Goal: Task Accomplishment & Management: Complete application form

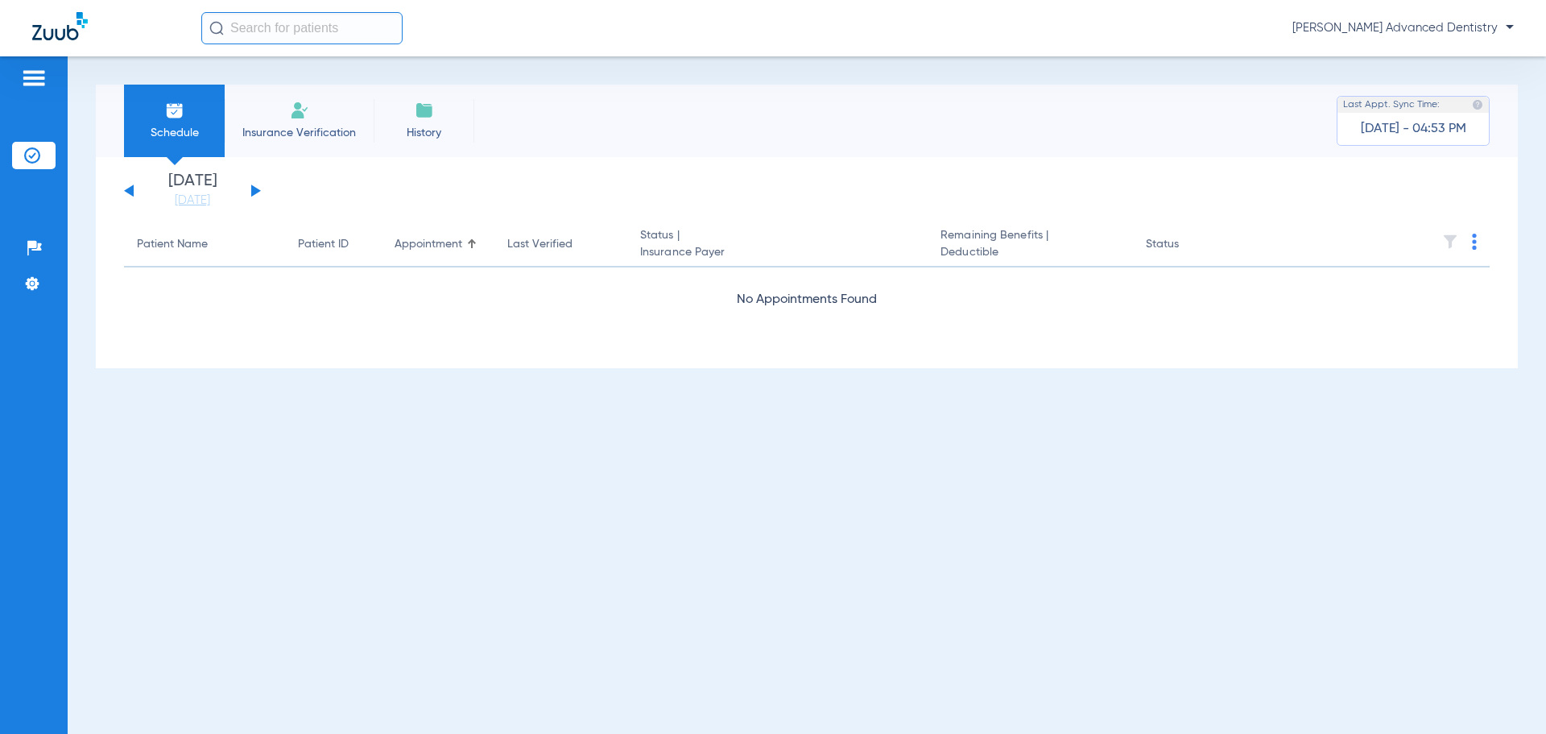
click at [251, 187] on button at bounding box center [256, 190] width 10 height 12
click at [125, 190] on div "[DATE] [DATE] [DATE] [DATE] [DATE] [DATE] [DATE] [DATE] [DATE] [DATE] [DATE] [D…" at bounding box center [192, 190] width 137 height 35
click at [130, 188] on button at bounding box center [129, 190] width 10 height 12
click at [197, 202] on link "[DATE]" at bounding box center [192, 200] width 97 height 16
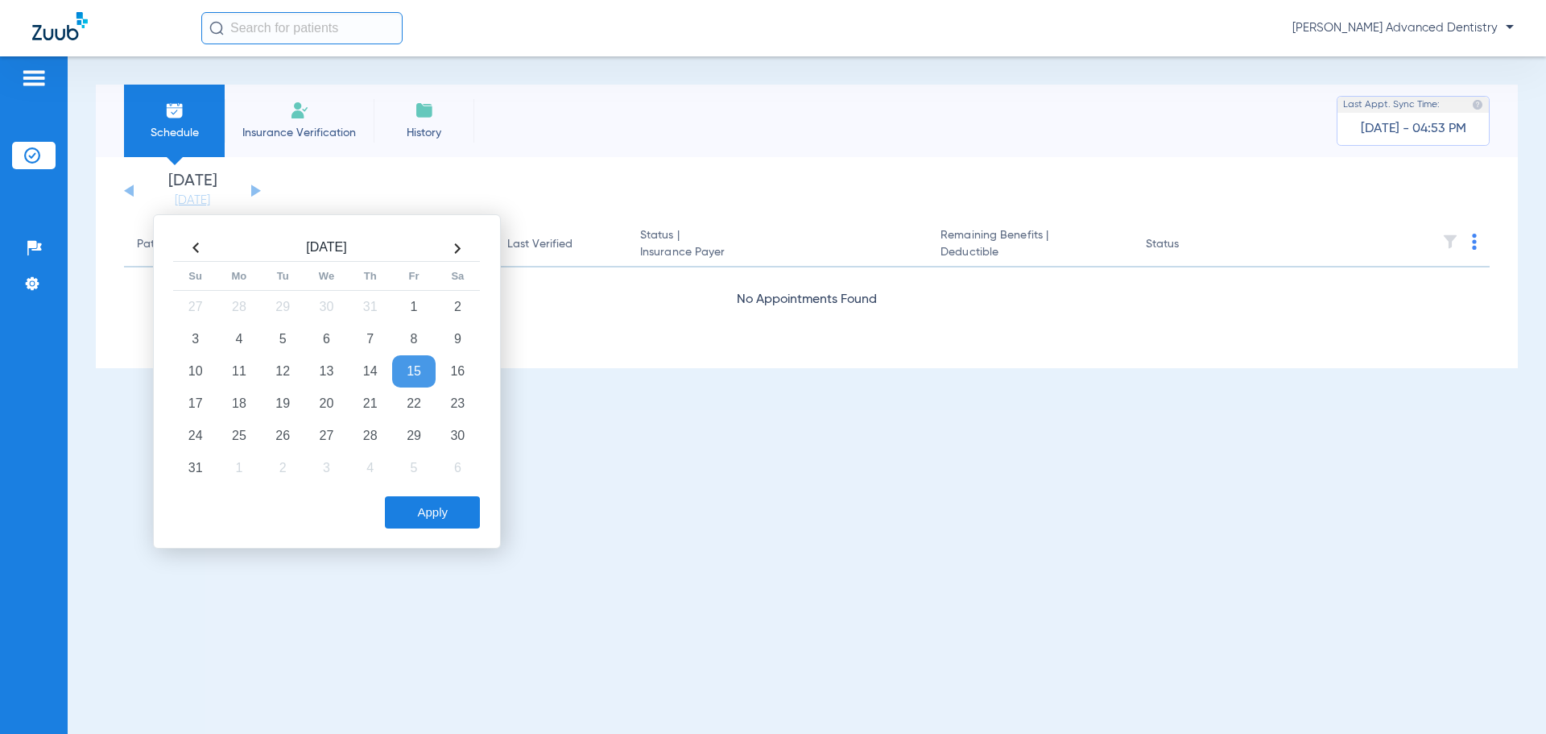
click at [323, 117] on li "Insurance Verification" at bounding box center [299, 121] width 149 height 72
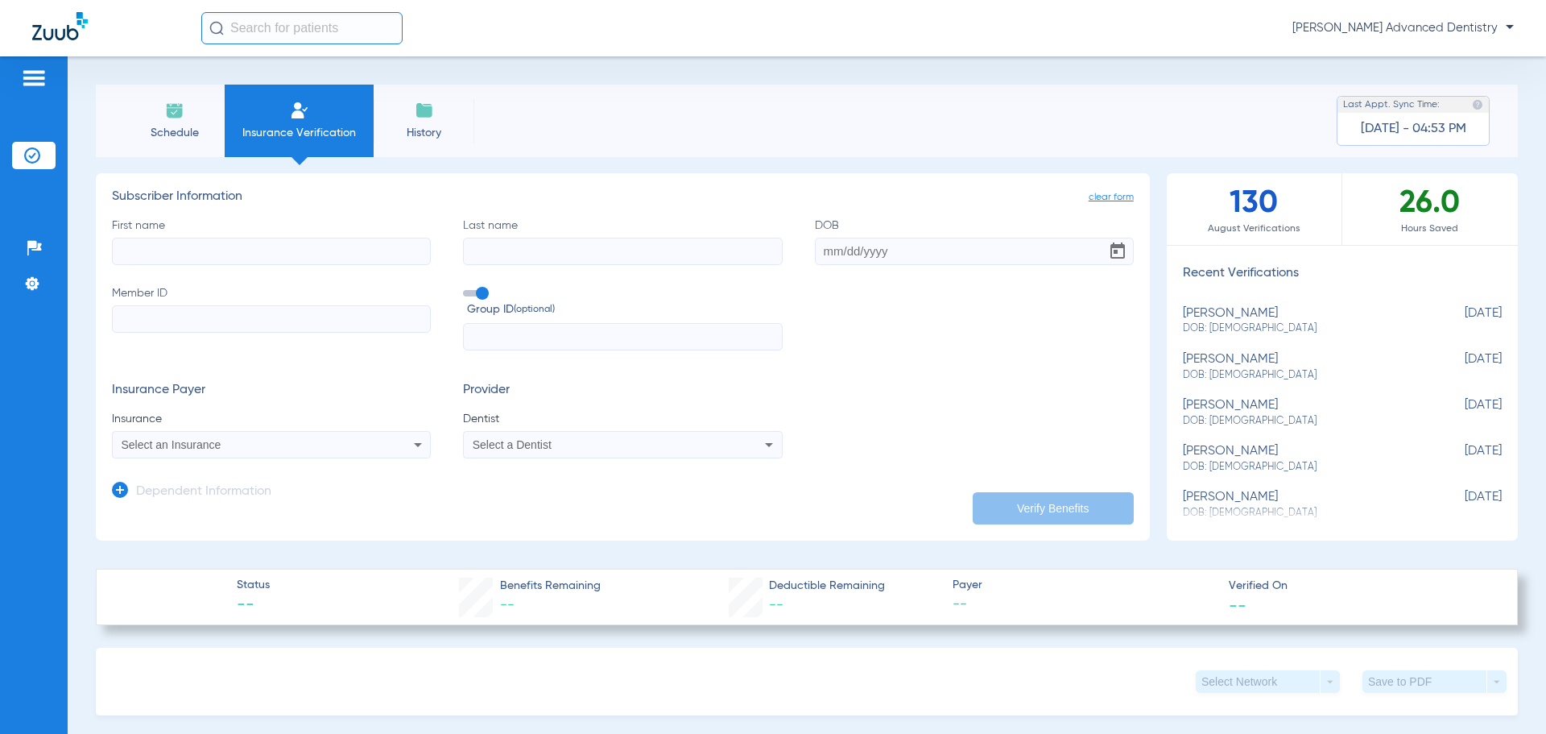
click at [304, 261] on input "First name" at bounding box center [271, 251] width 319 height 27
click at [343, 445] on div "Select an Insurance" at bounding box center [242, 444] width 241 height 11
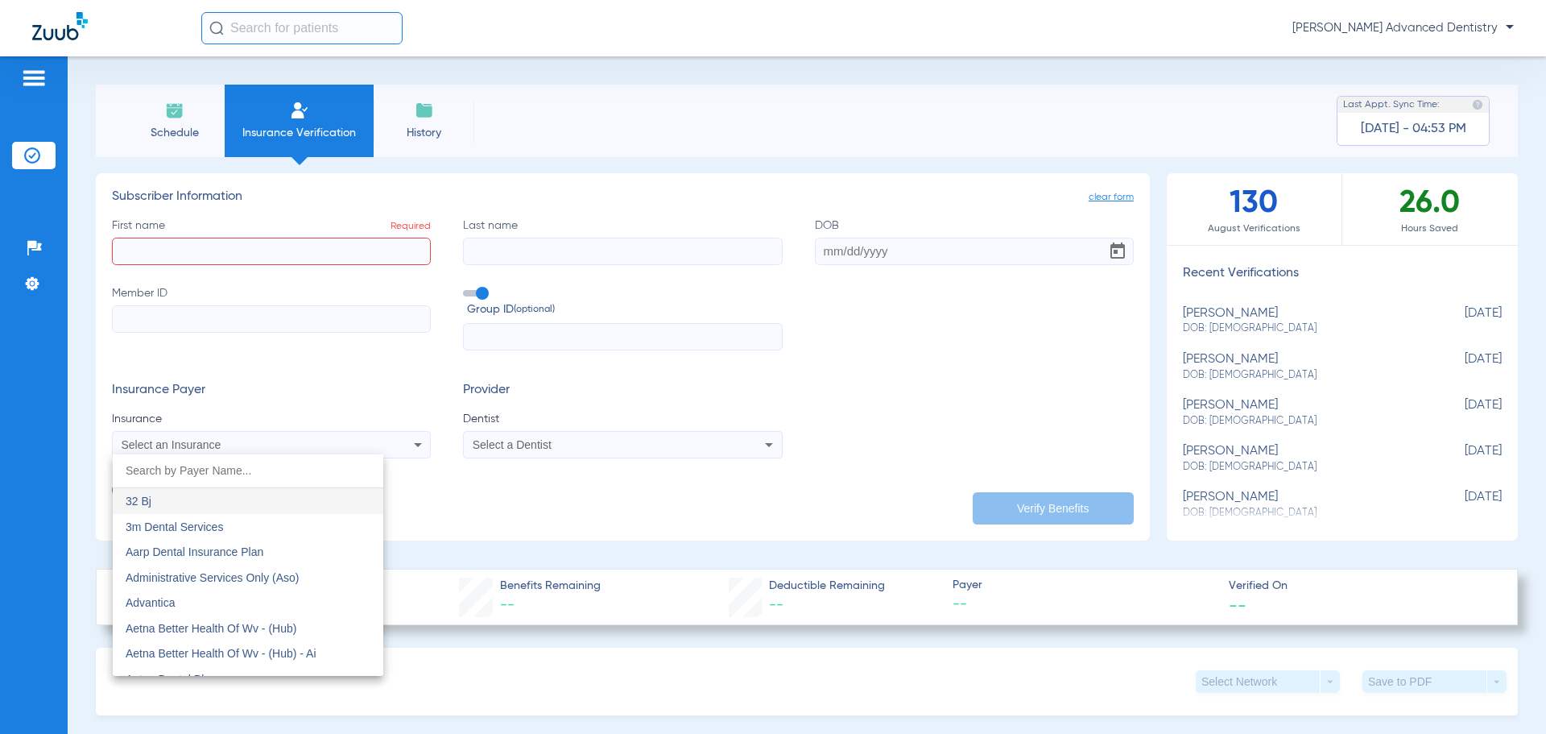
click at [343, 445] on div at bounding box center [773, 367] width 1546 height 734
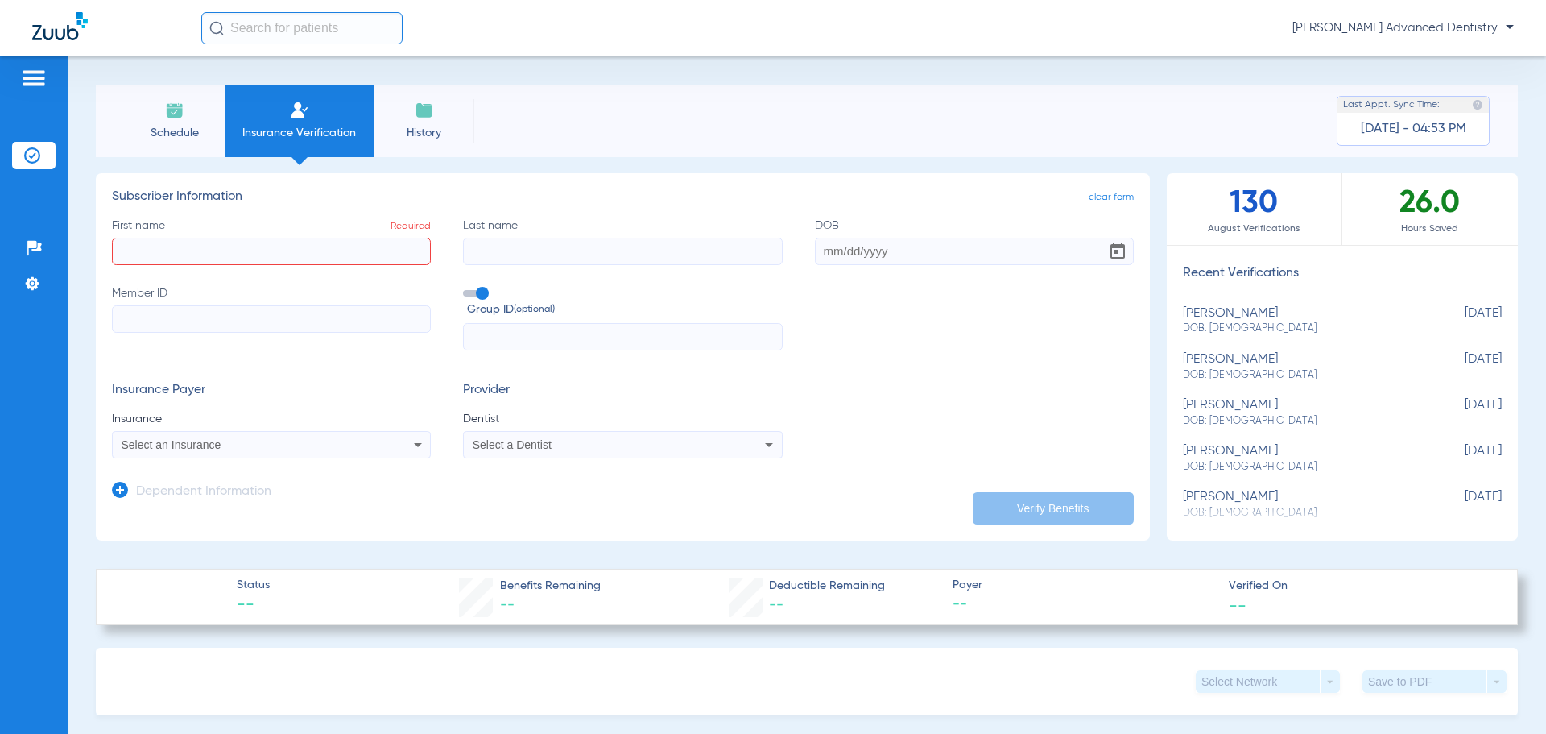
click at [211, 246] on input "First name Required" at bounding box center [271, 251] width 319 height 27
type input "brookyln"
type input "strange"
click at [197, 254] on input "brookyln" at bounding box center [271, 251] width 319 height 27
type input "brookylnn"
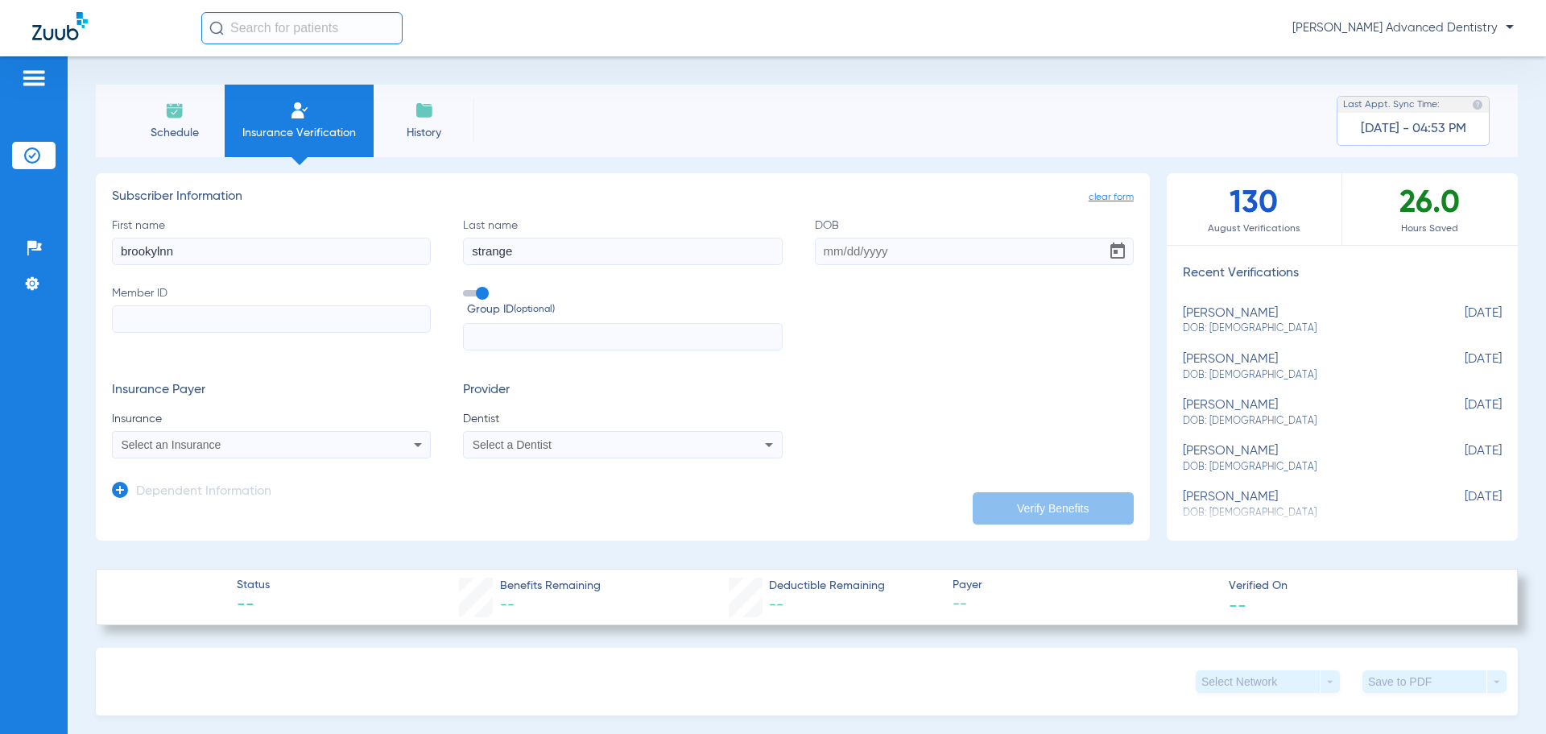
click at [954, 242] on input "DOB" at bounding box center [974, 251] width 319 height 27
click at [300, 449] on div "Select an Insurance" at bounding box center [242, 444] width 241 height 11
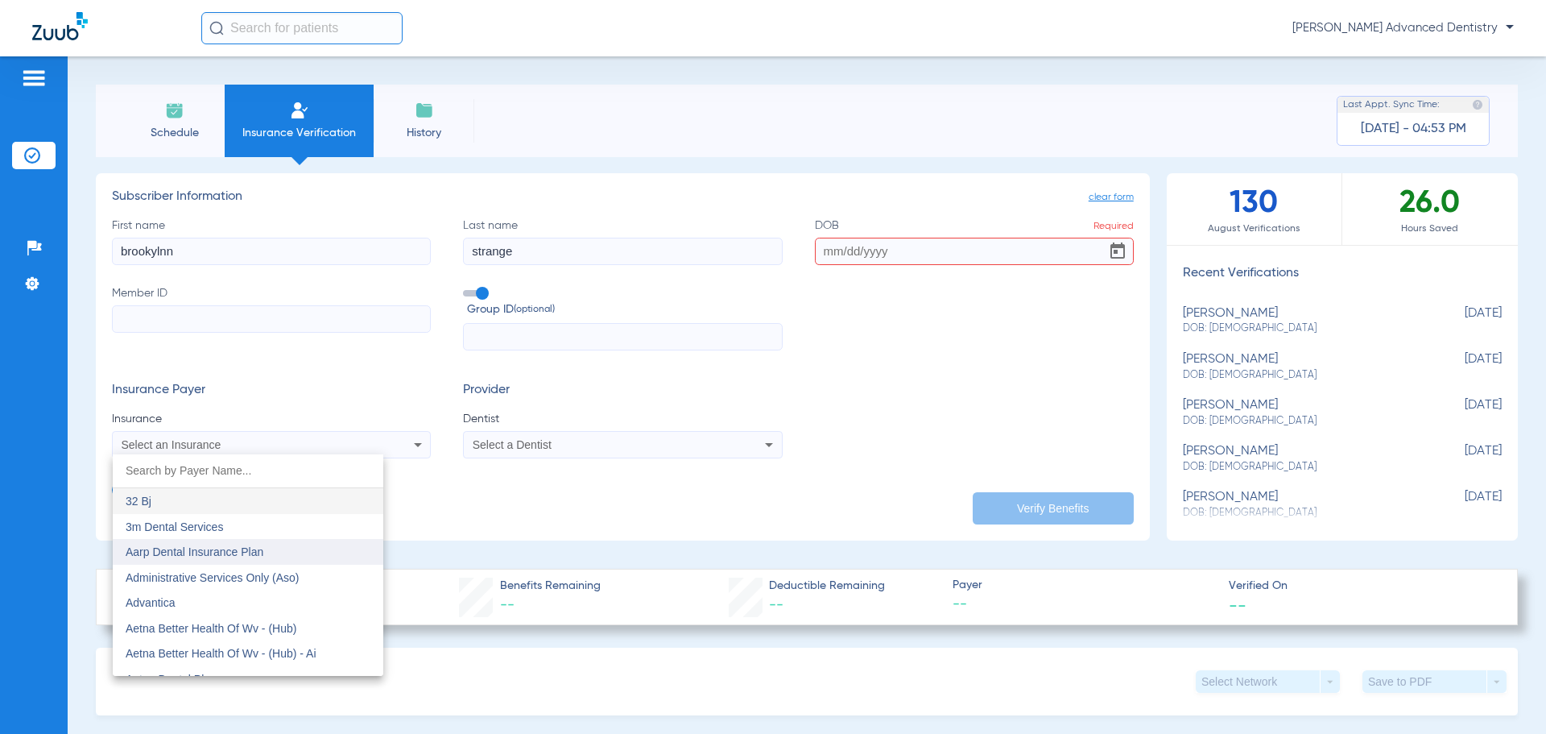
scroll to position [81, 0]
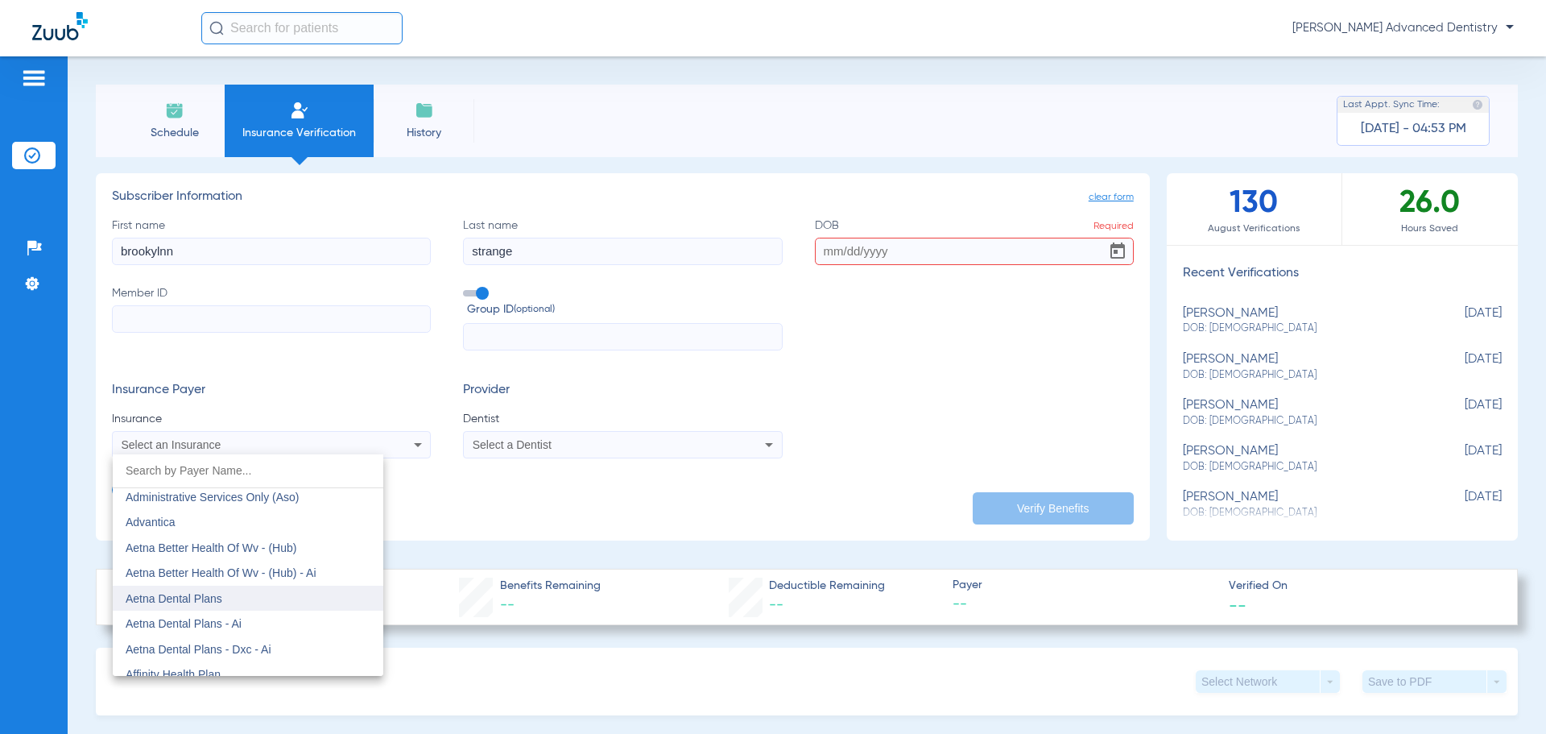
click at [224, 599] on mat-option "Aetna Dental Plans" at bounding box center [248, 599] width 271 height 26
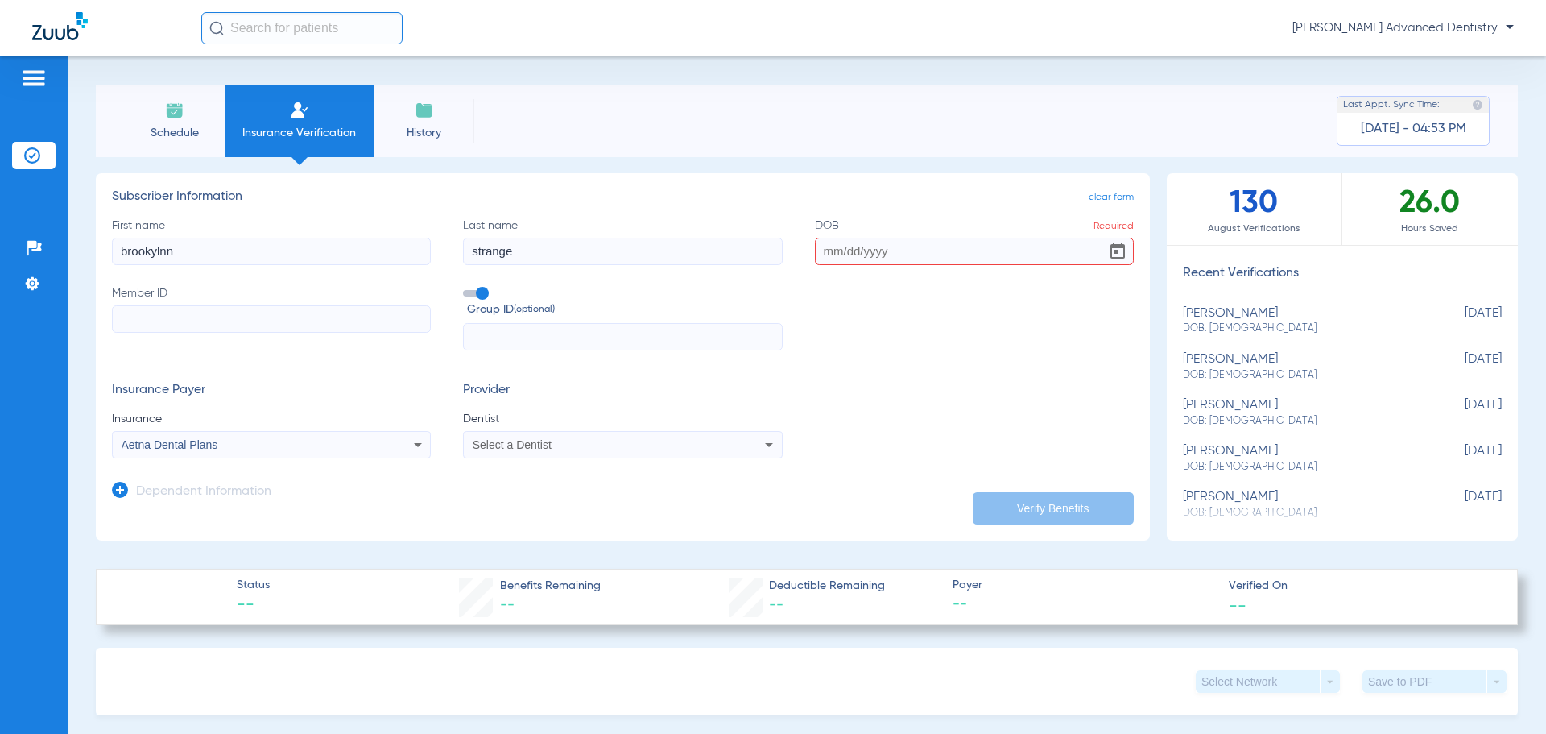
click at [528, 453] on div "Select a Dentist" at bounding box center [622, 444] width 317 height 19
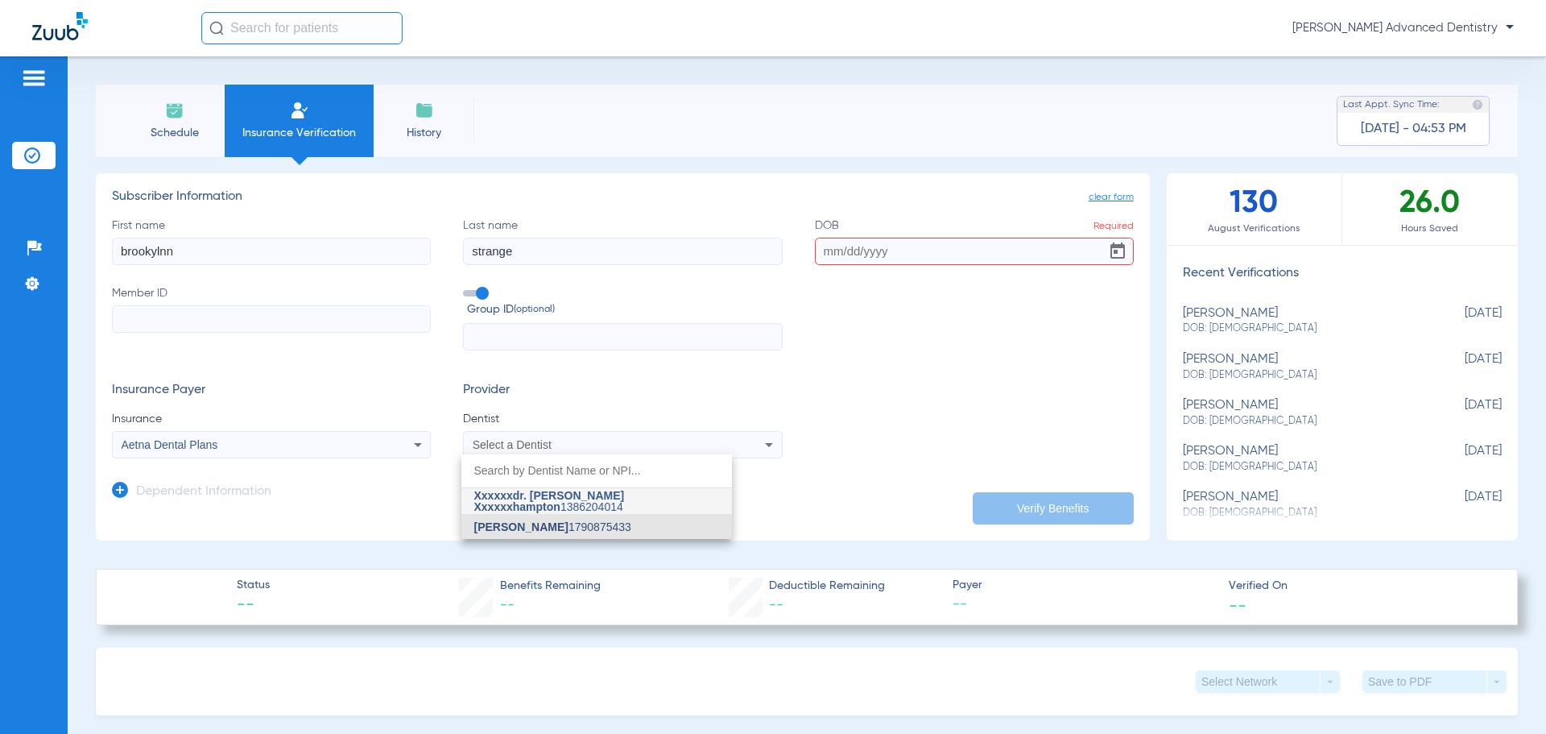
click at [536, 531] on span "[PERSON_NAME]" at bounding box center [521, 526] width 94 height 13
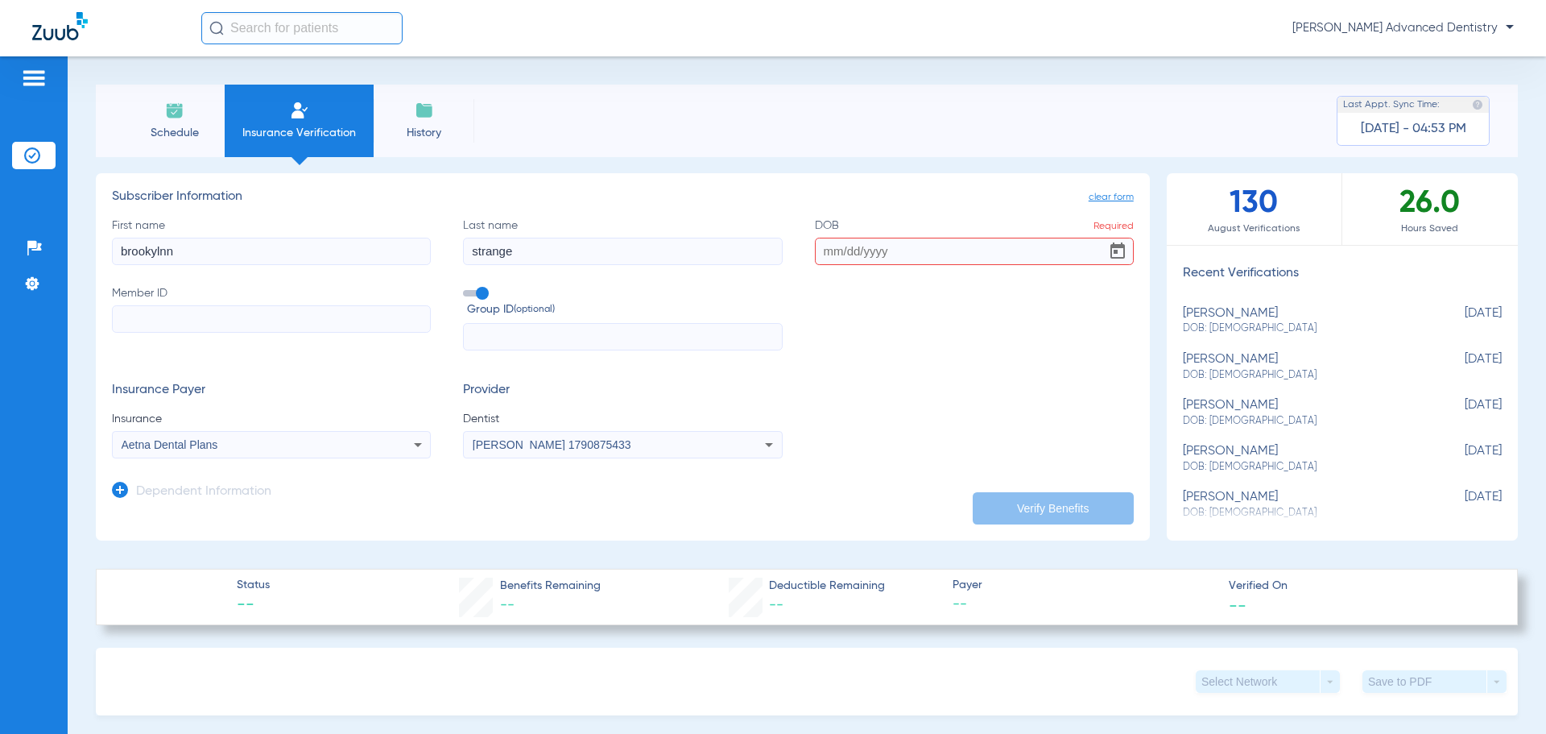
click at [495, 329] on input "text" at bounding box center [622, 336] width 319 height 27
type input "193987"
click at [149, 326] on input "Member ID" at bounding box center [271, 318] width 319 height 27
type input "W285249943"
click at [929, 257] on input "DOB Required" at bounding box center [974, 251] width 319 height 27
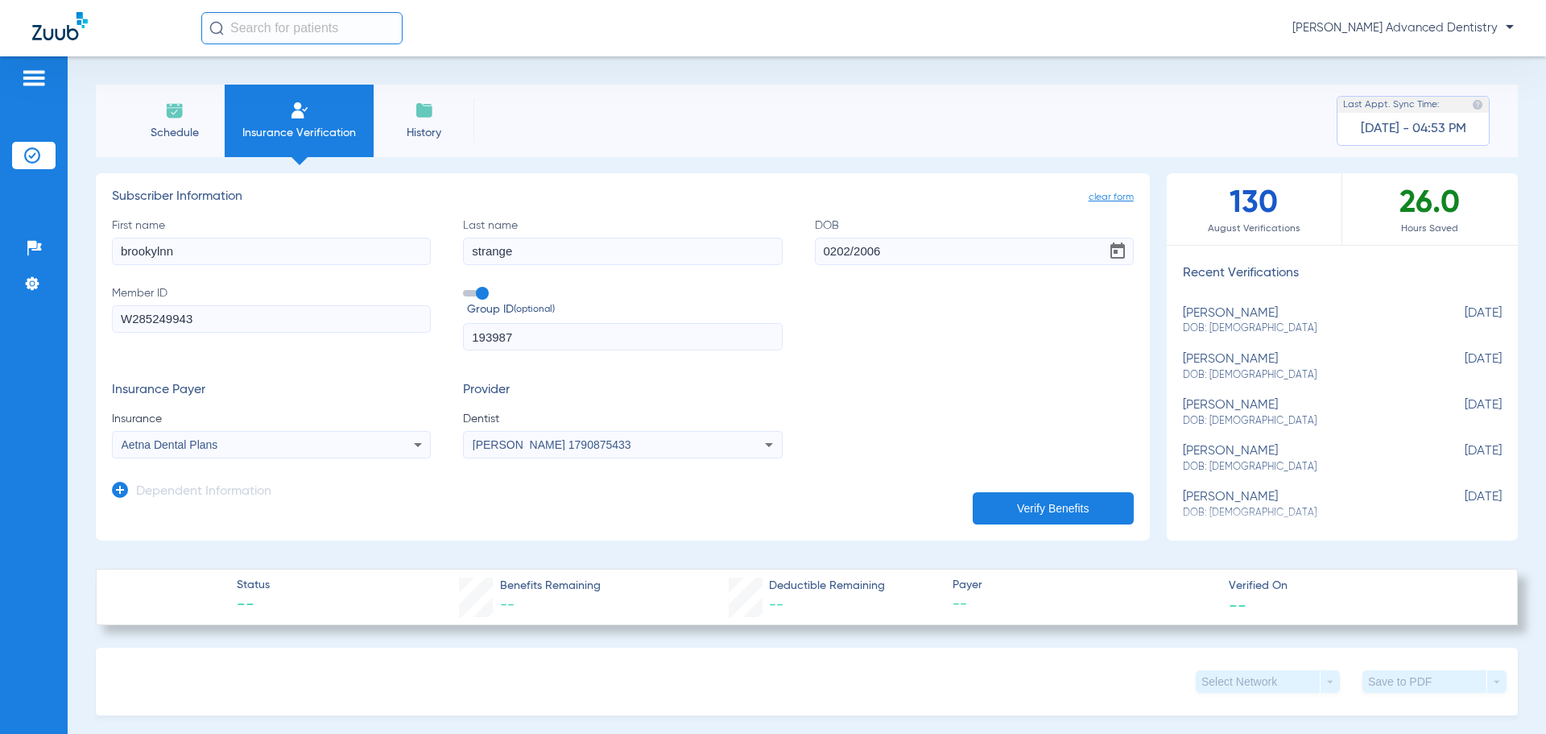
click at [829, 250] on input "0202/2006" at bounding box center [974, 251] width 319 height 27
type input "[DATE]"
click at [1024, 503] on button "Verify Benefits" at bounding box center [1053, 508] width 161 height 32
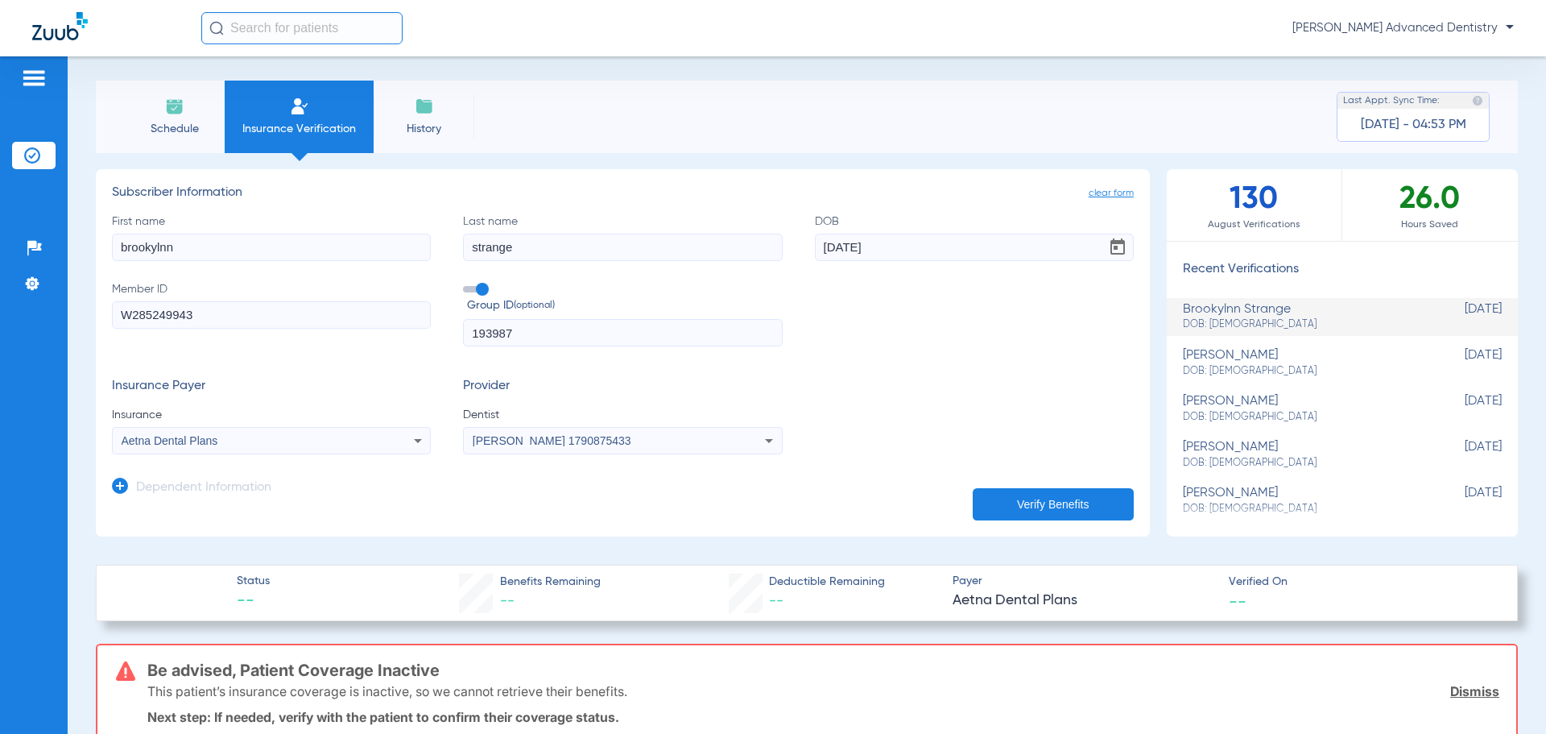
scroll to position [0, 0]
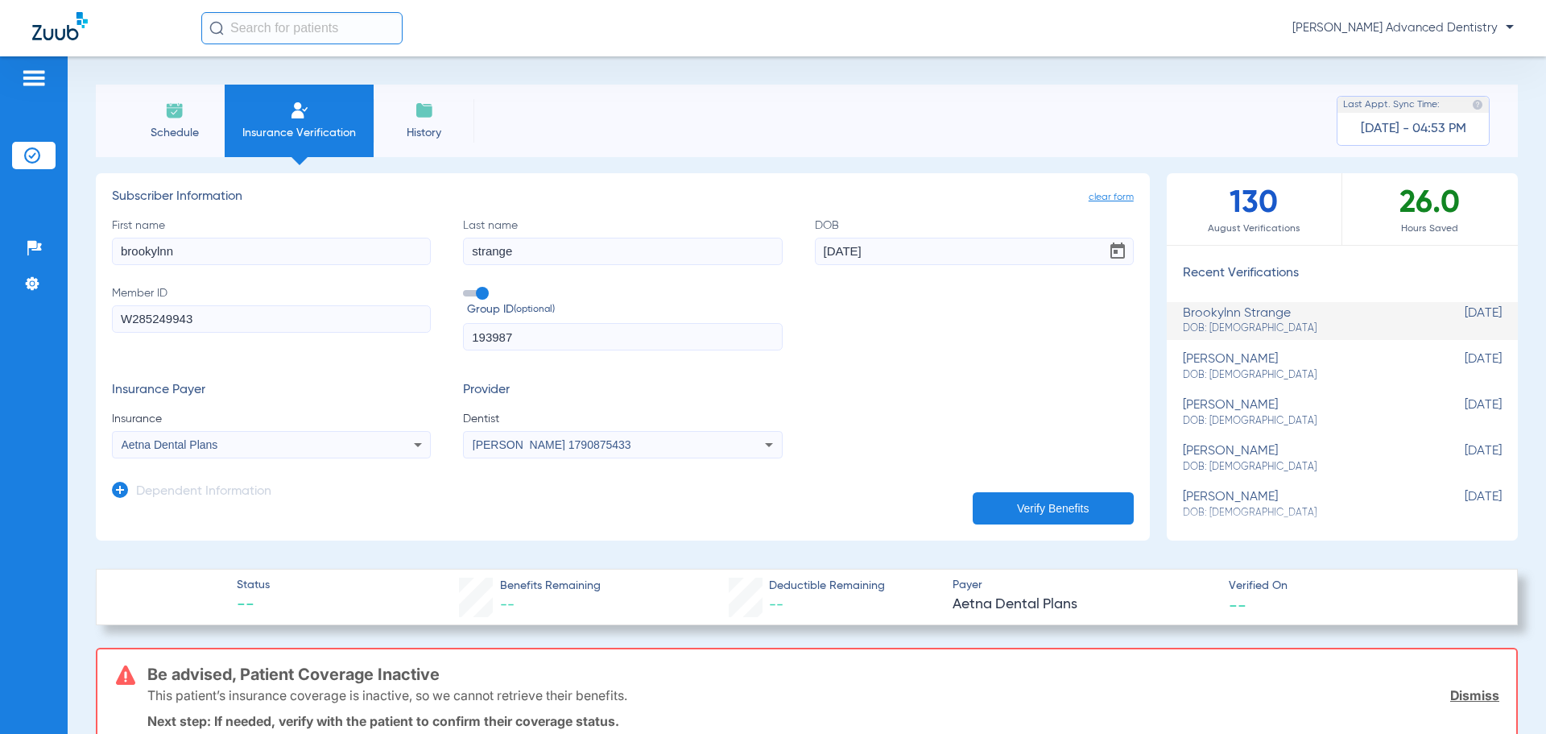
click at [197, 445] on span "Aetna Dental Plans" at bounding box center [170, 444] width 97 height 13
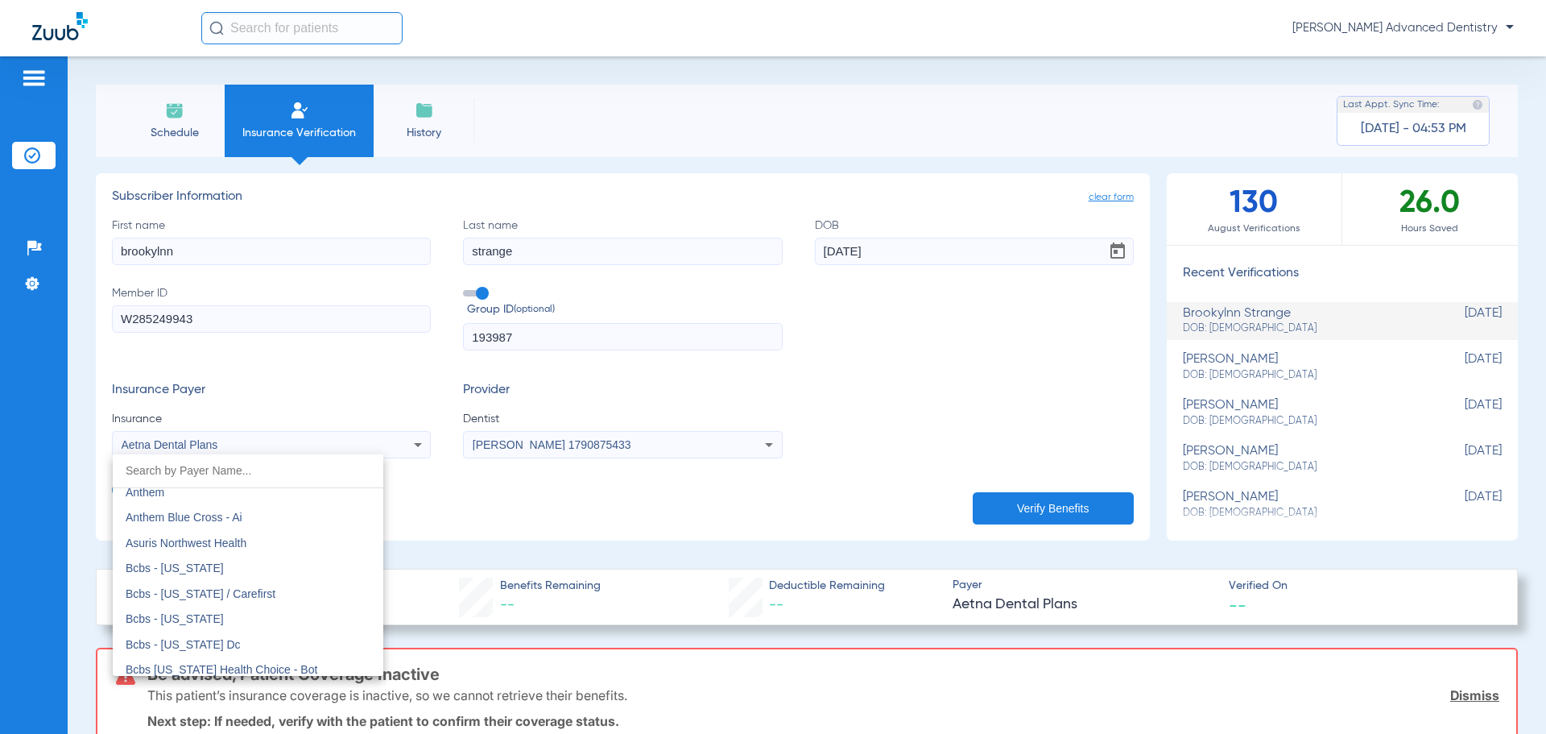
scroll to position [644, 0]
click at [234, 499] on mat-option "Anthem" at bounding box center [248, 491] width 271 height 26
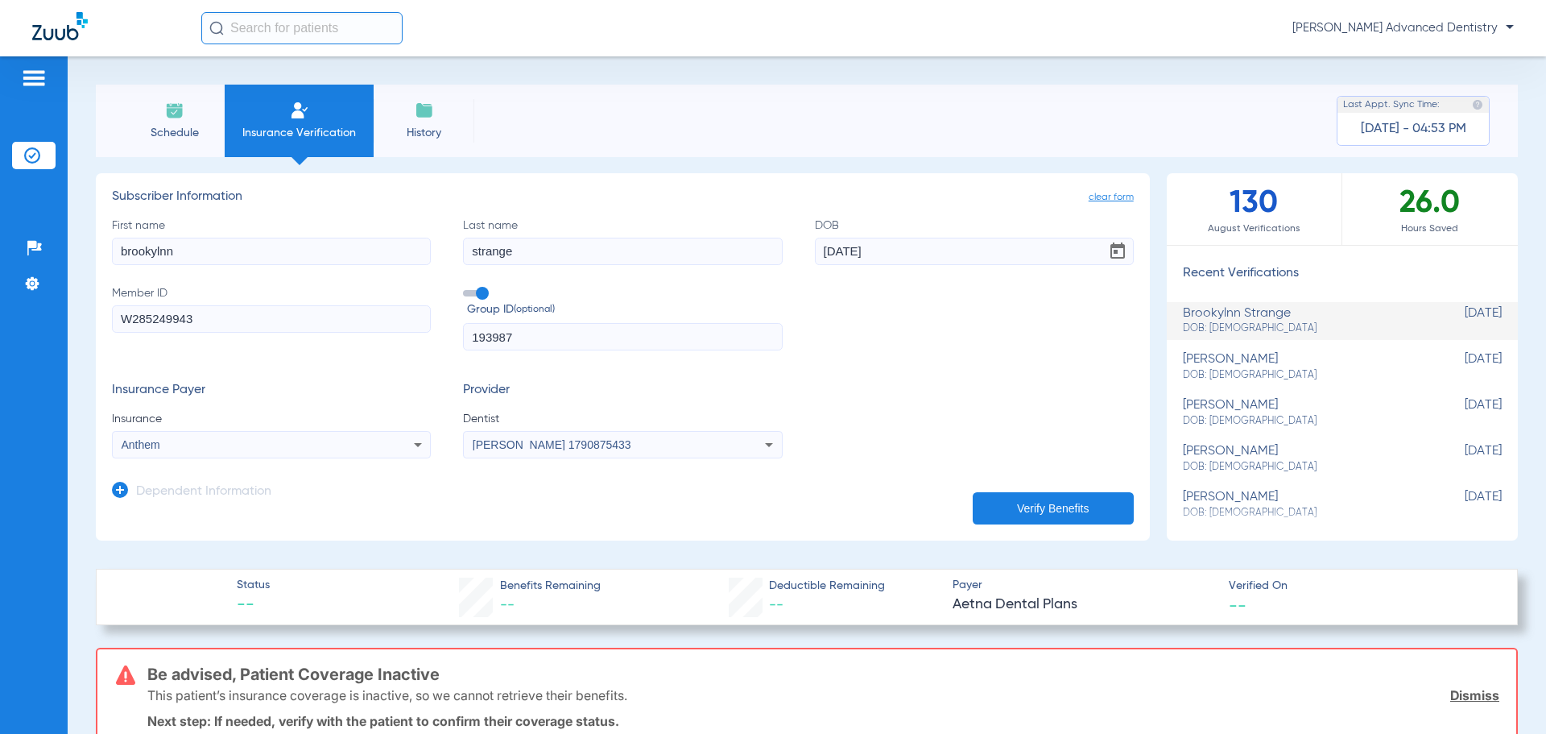
drag, startPoint x: 219, startPoint y: 314, endPoint x: -102, endPoint y: 296, distance: 321.8
click at [0, 296] on html "[PERSON_NAME] Advanced Dentistry Patients Insurance Verification Setup Help Cen…" at bounding box center [773, 367] width 1546 height 734
type input "AKH926M55192"
drag, startPoint x: 565, startPoint y: 333, endPoint x: 368, endPoint y: 317, distance: 197.1
click at [368, 317] on div "First name [PERSON_NAME] Last name strange DOB [DEMOGRAPHIC_DATA] Member ID AKH…" at bounding box center [623, 284] width 1022 height 134
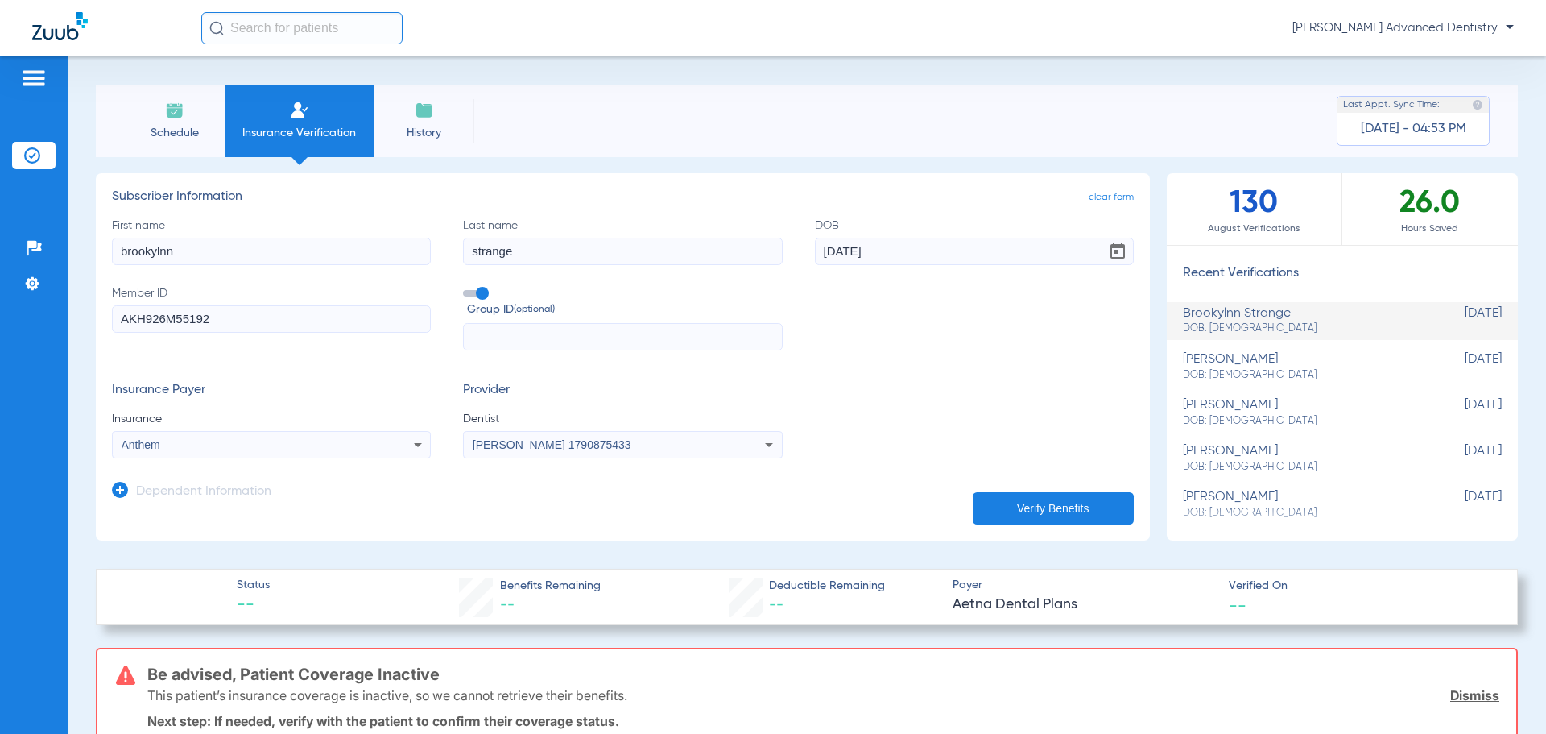
click at [1008, 508] on button "Verify Benefits" at bounding box center [1053, 508] width 161 height 32
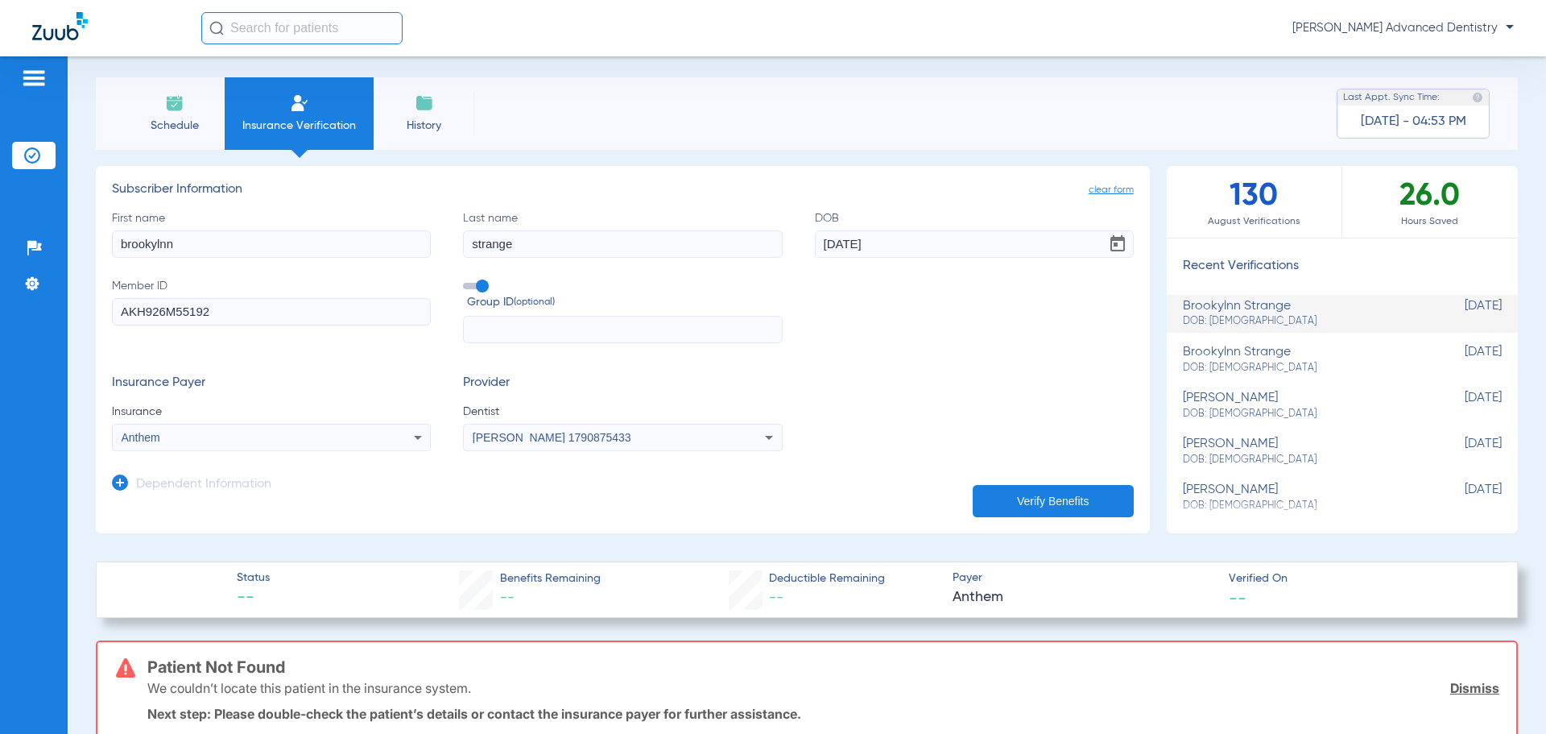
scroll to position [0, 0]
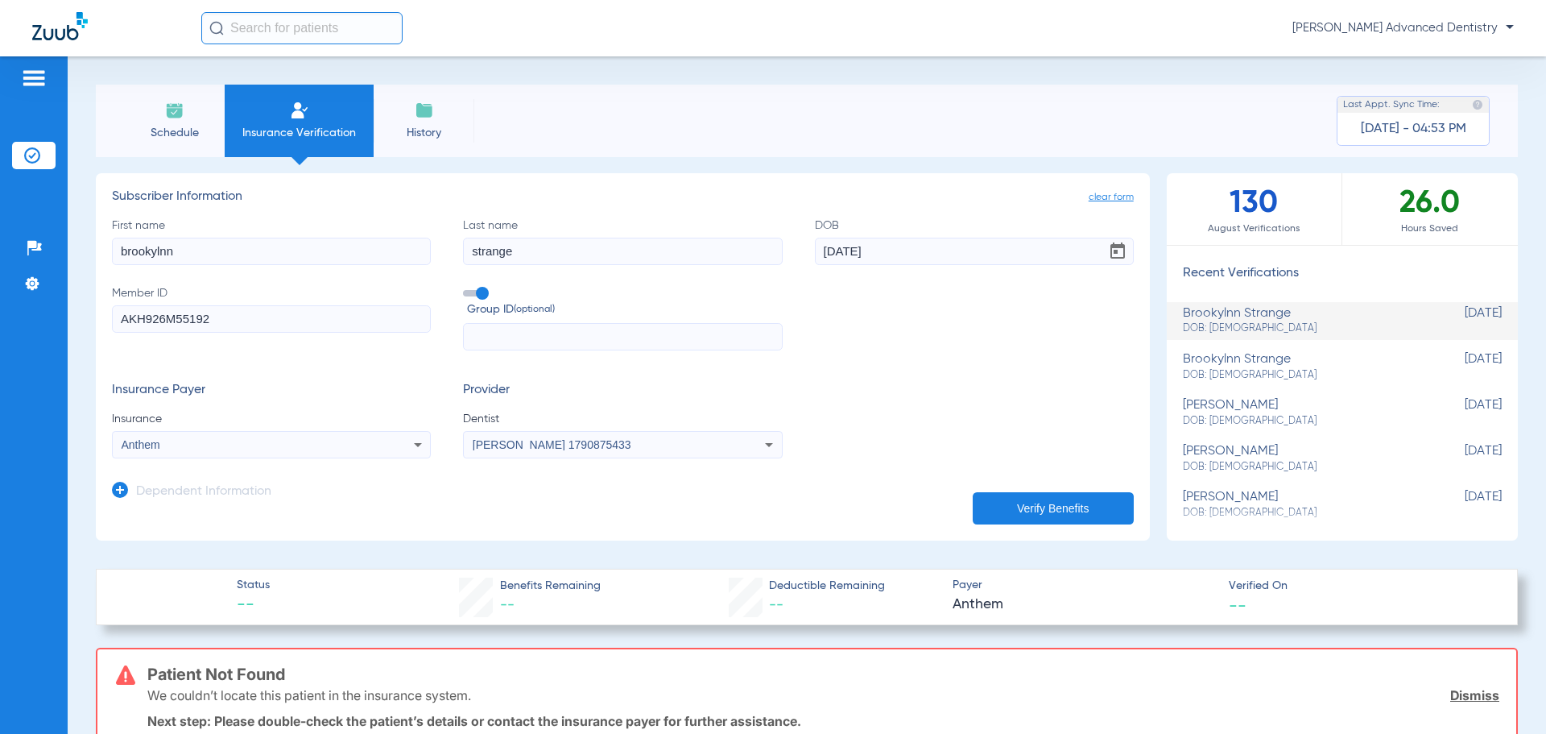
click at [379, 448] on div "Anthem" at bounding box center [271, 444] width 317 height 19
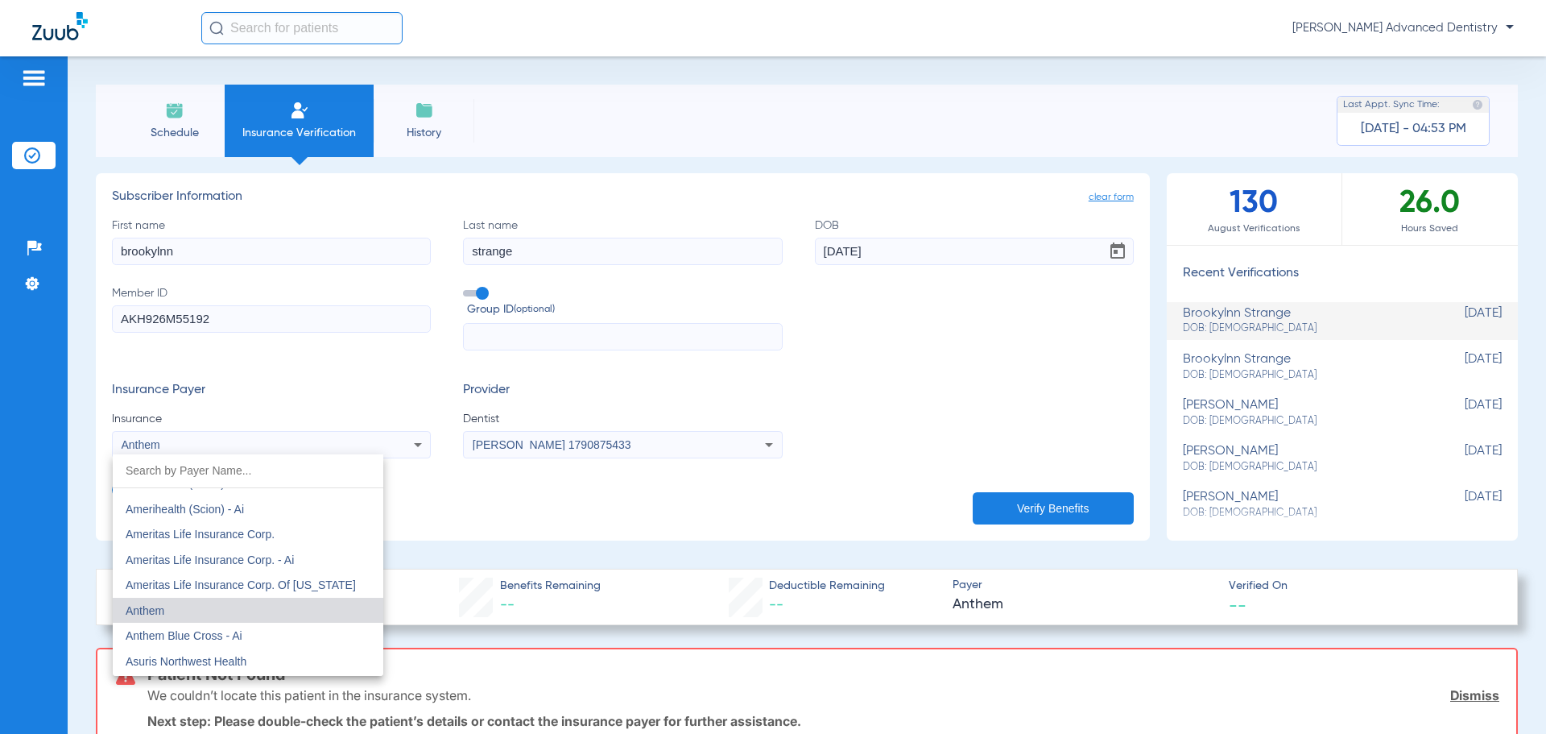
scroll to position [553, 0]
click at [614, 500] on div at bounding box center [773, 367] width 1546 height 734
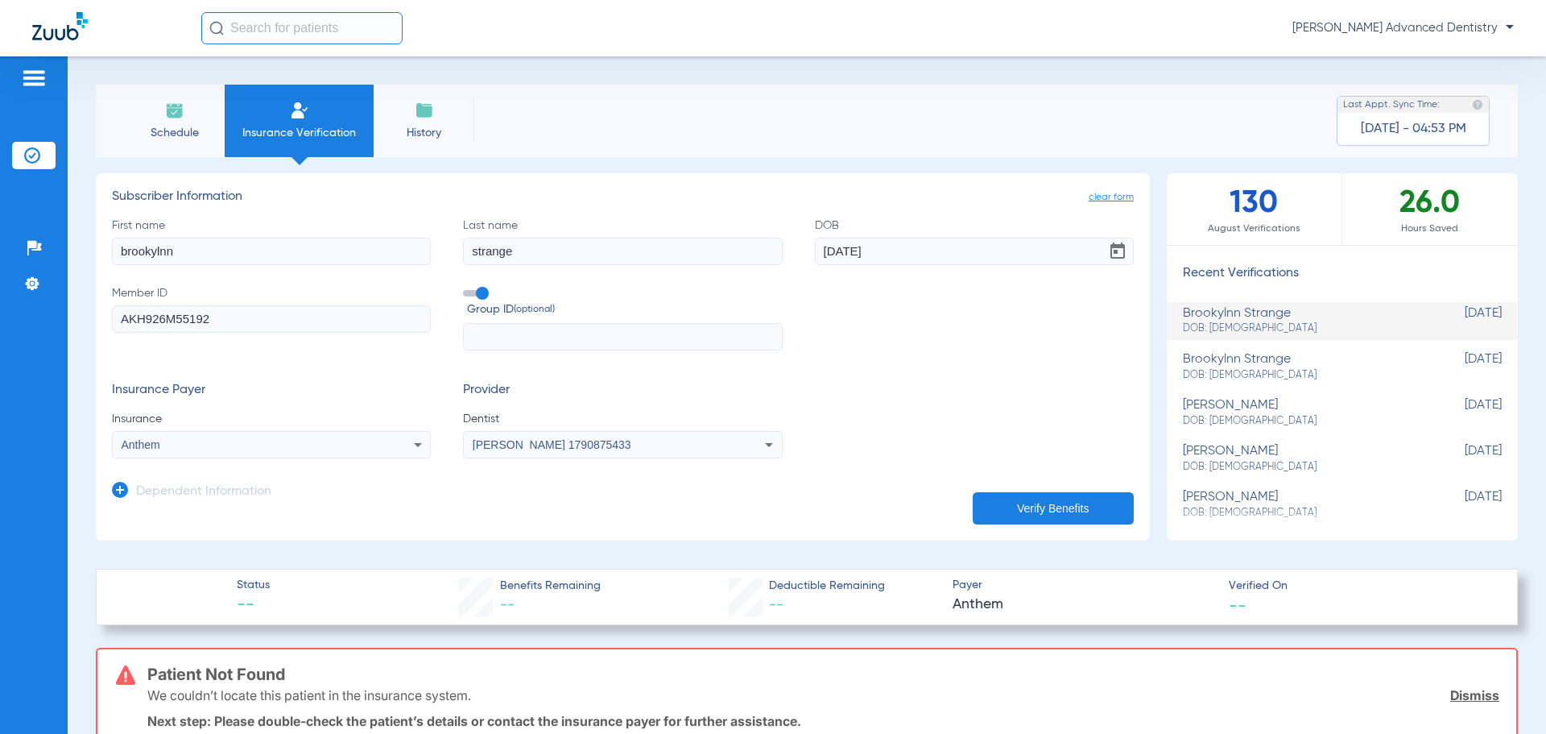
click at [494, 341] on input "text" at bounding box center [622, 336] width 319 height 27
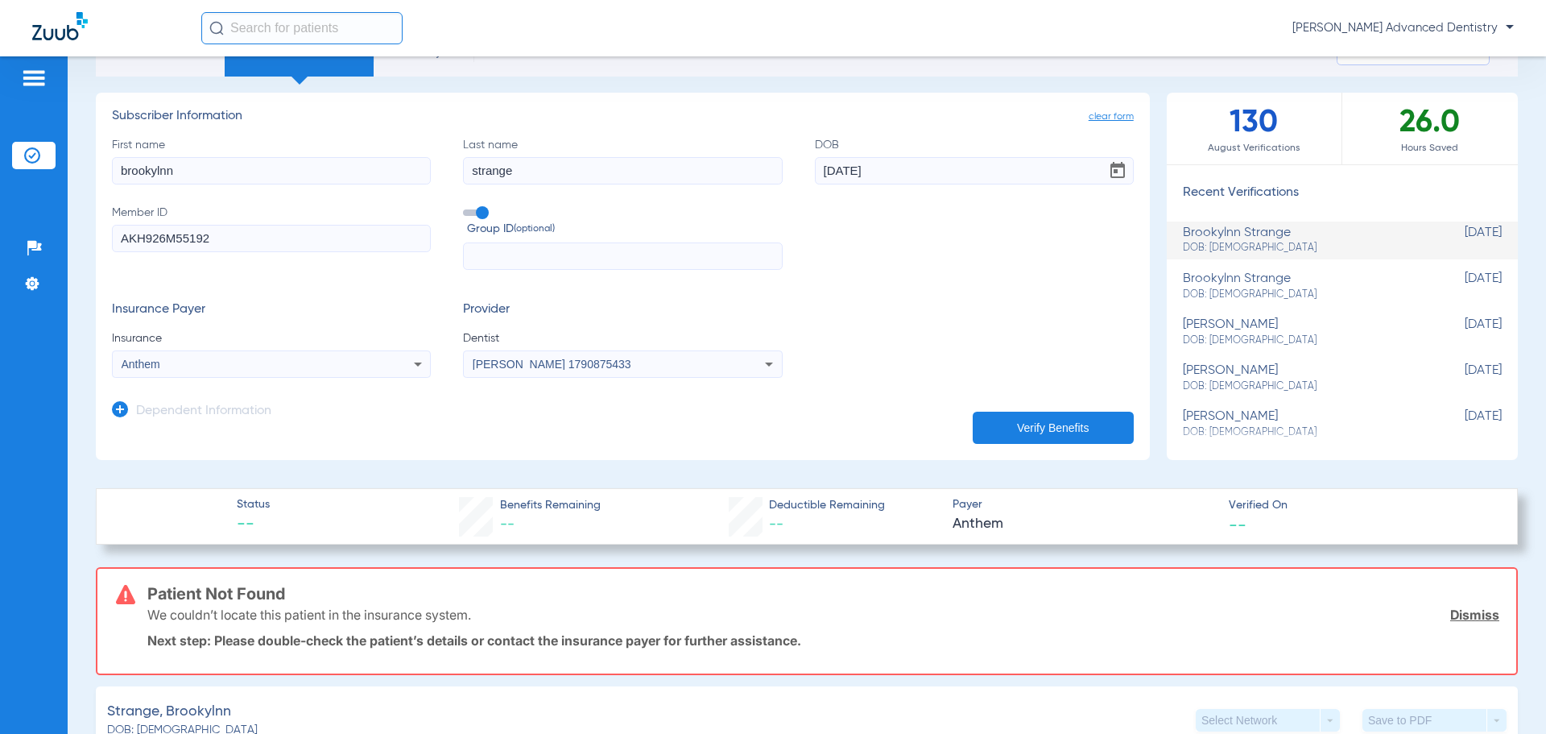
scroll to position [0, 0]
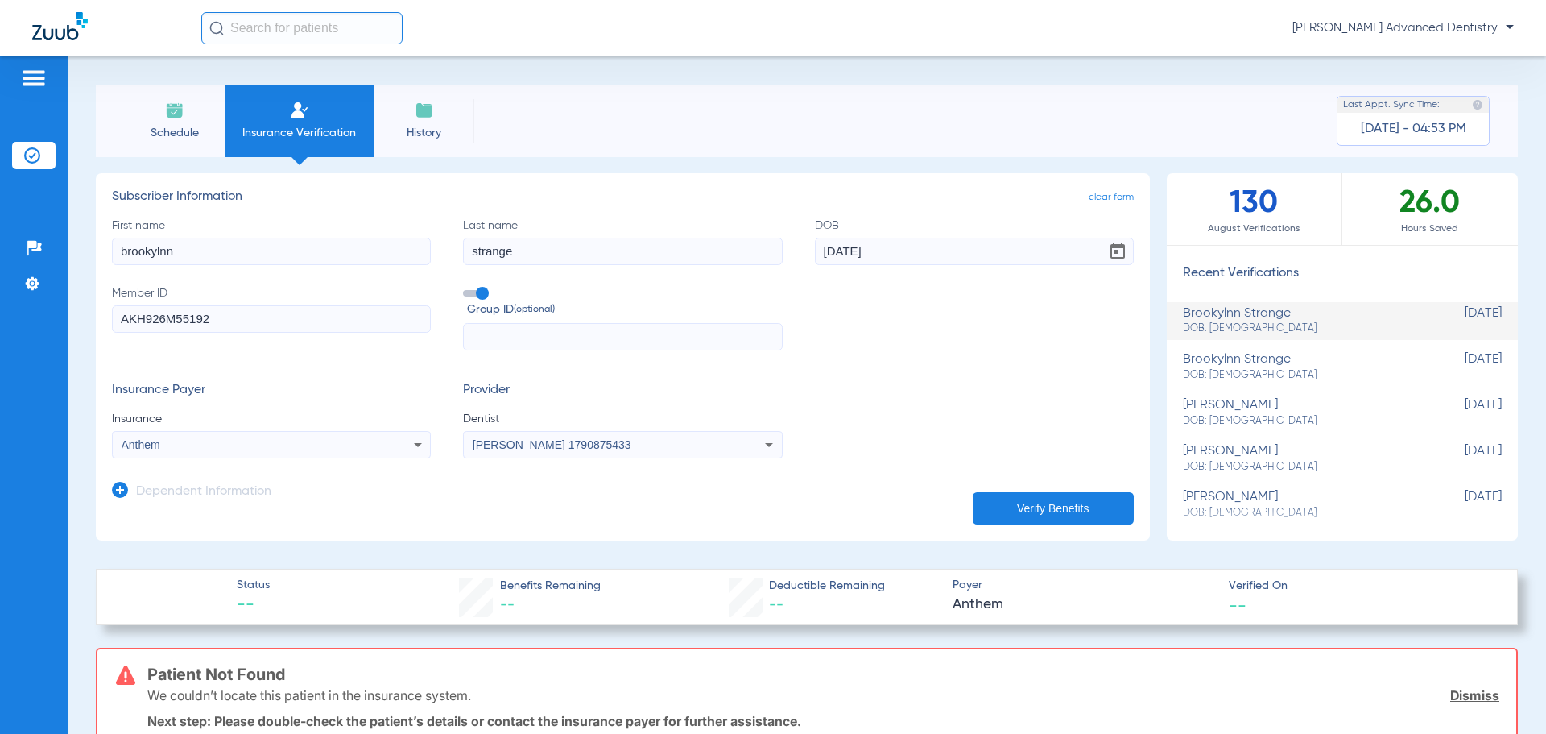
click at [416, 126] on span "History" at bounding box center [424, 133] width 77 height 16
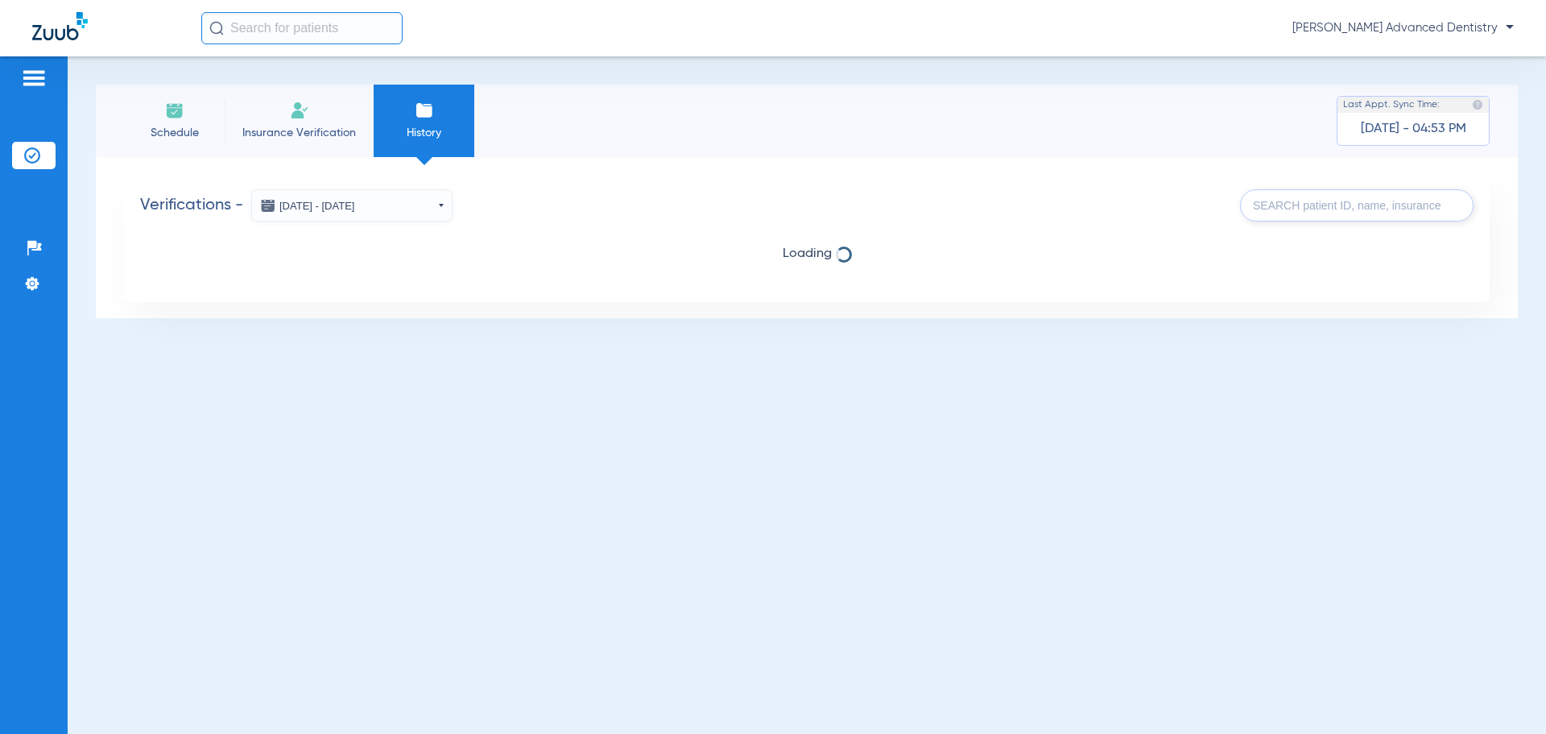
click at [324, 35] on input "text" at bounding box center [301, 28] width 201 height 32
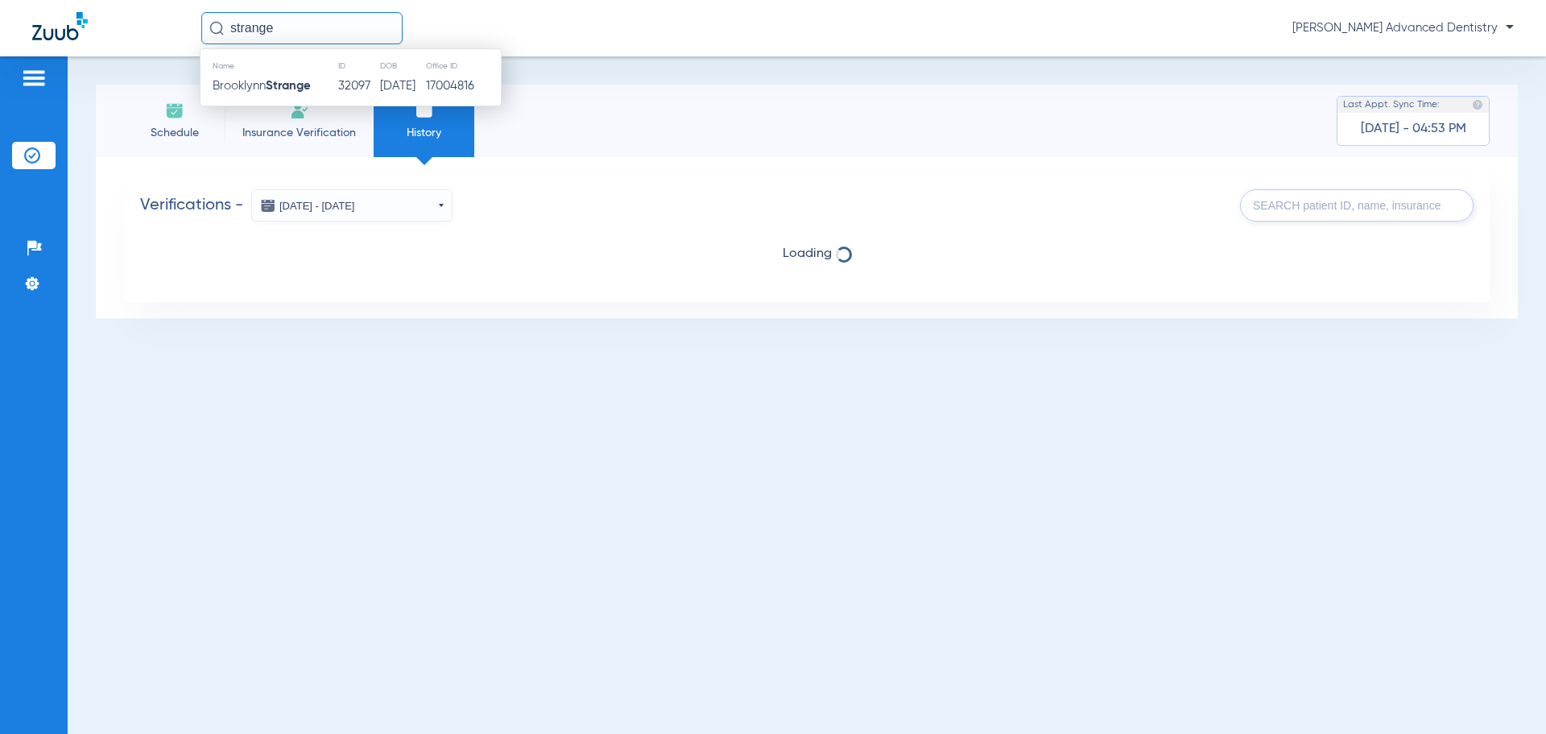
type input "strange"
click at [275, 101] on div "Name ID DOB Office ID [PERSON_NAME] 32097 [DATE] 17004816" at bounding box center [351, 77] width 302 height 58
click at [278, 92] on strong "Strange" at bounding box center [288, 86] width 45 height 12
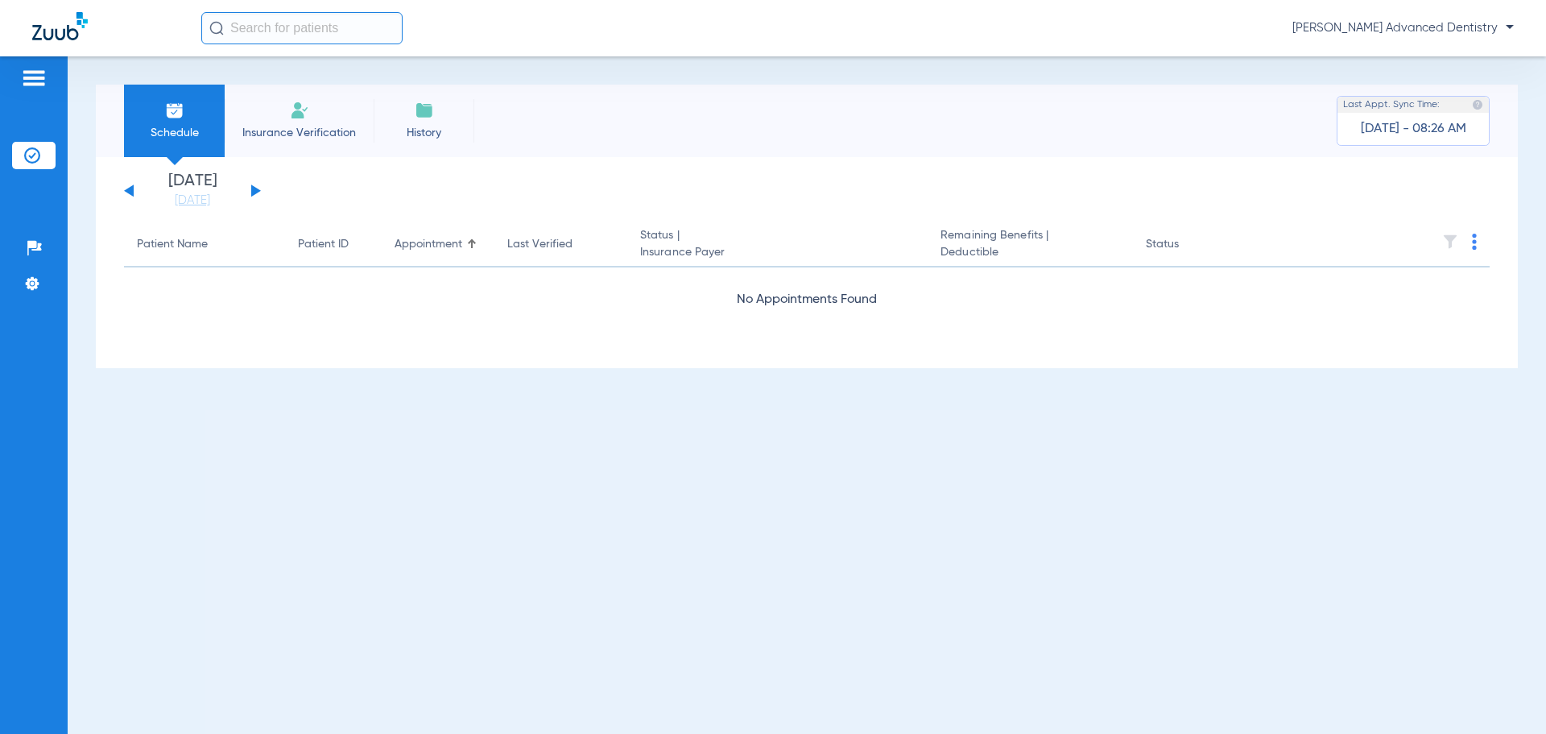
click at [36, 77] on img at bounding box center [34, 77] width 26 height 19
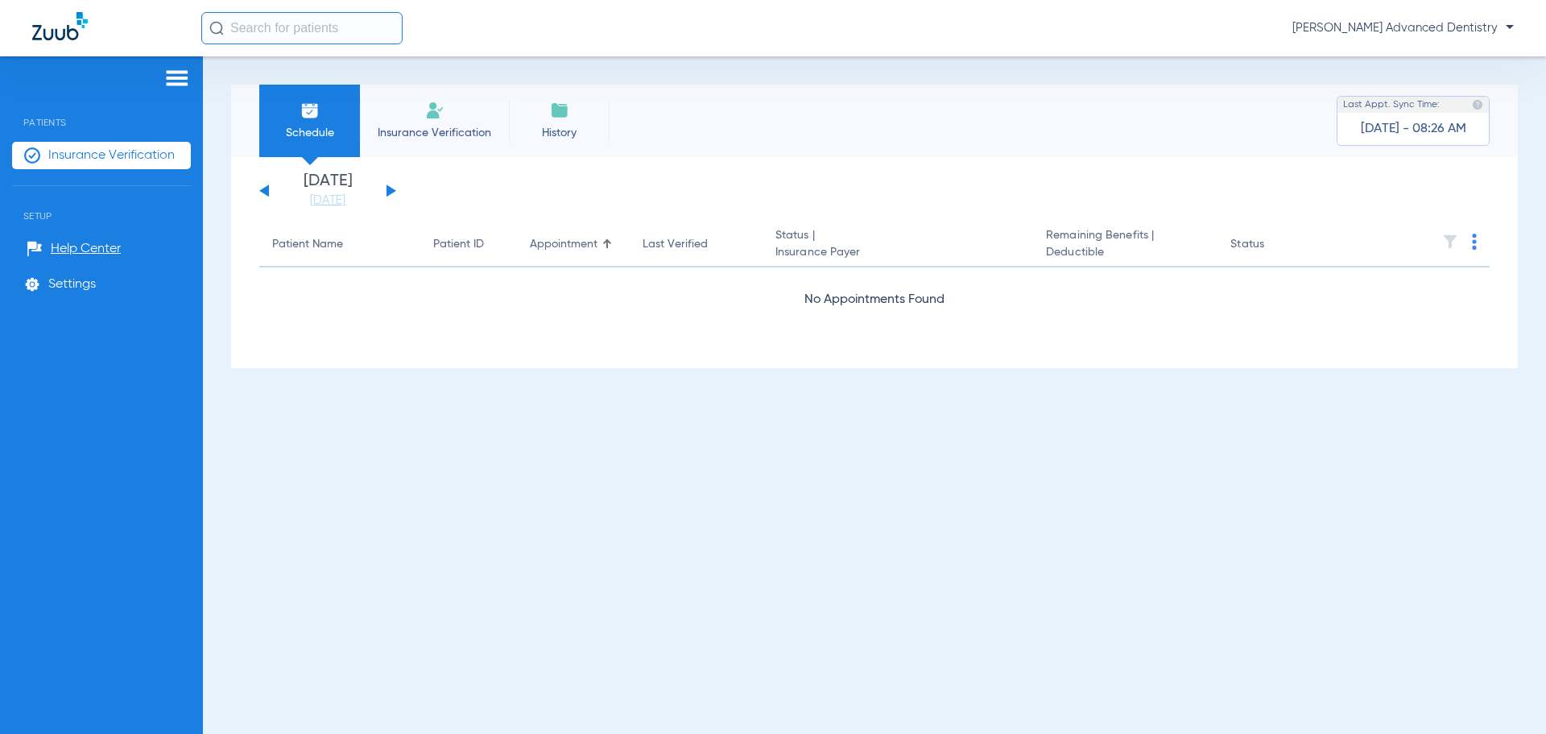
click at [32, 72] on div at bounding box center [101, 80] width 179 height 24
click at [149, 77] on div at bounding box center [101, 80] width 179 height 24
click at [1139, 80] on div "Schedule Insurance Verification History Last Appt. Sync Time: Today - 08:26 AM …" at bounding box center [874, 394] width 1343 height 677
click at [388, 188] on button at bounding box center [392, 190] width 10 height 12
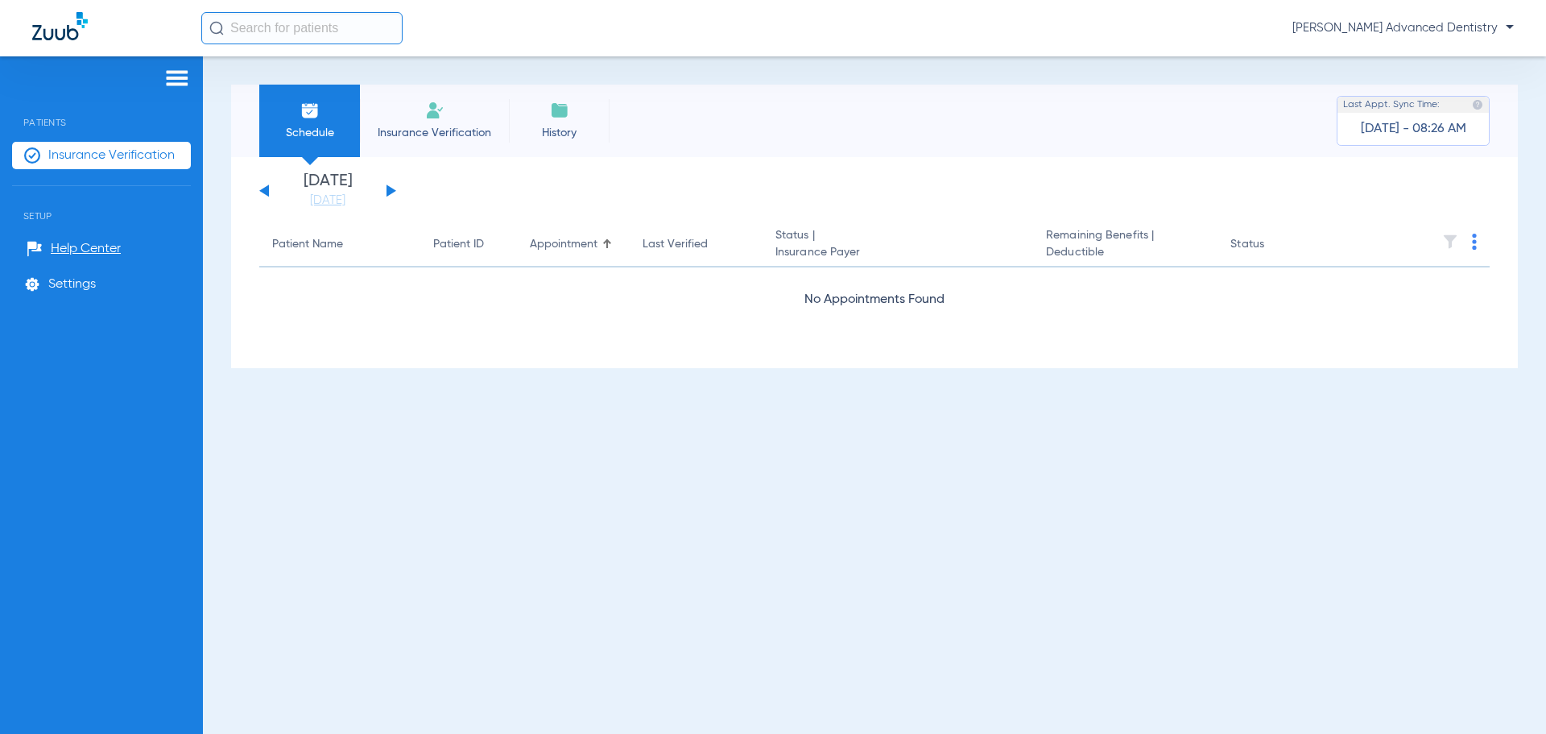
click at [390, 192] on button at bounding box center [392, 190] width 10 height 12
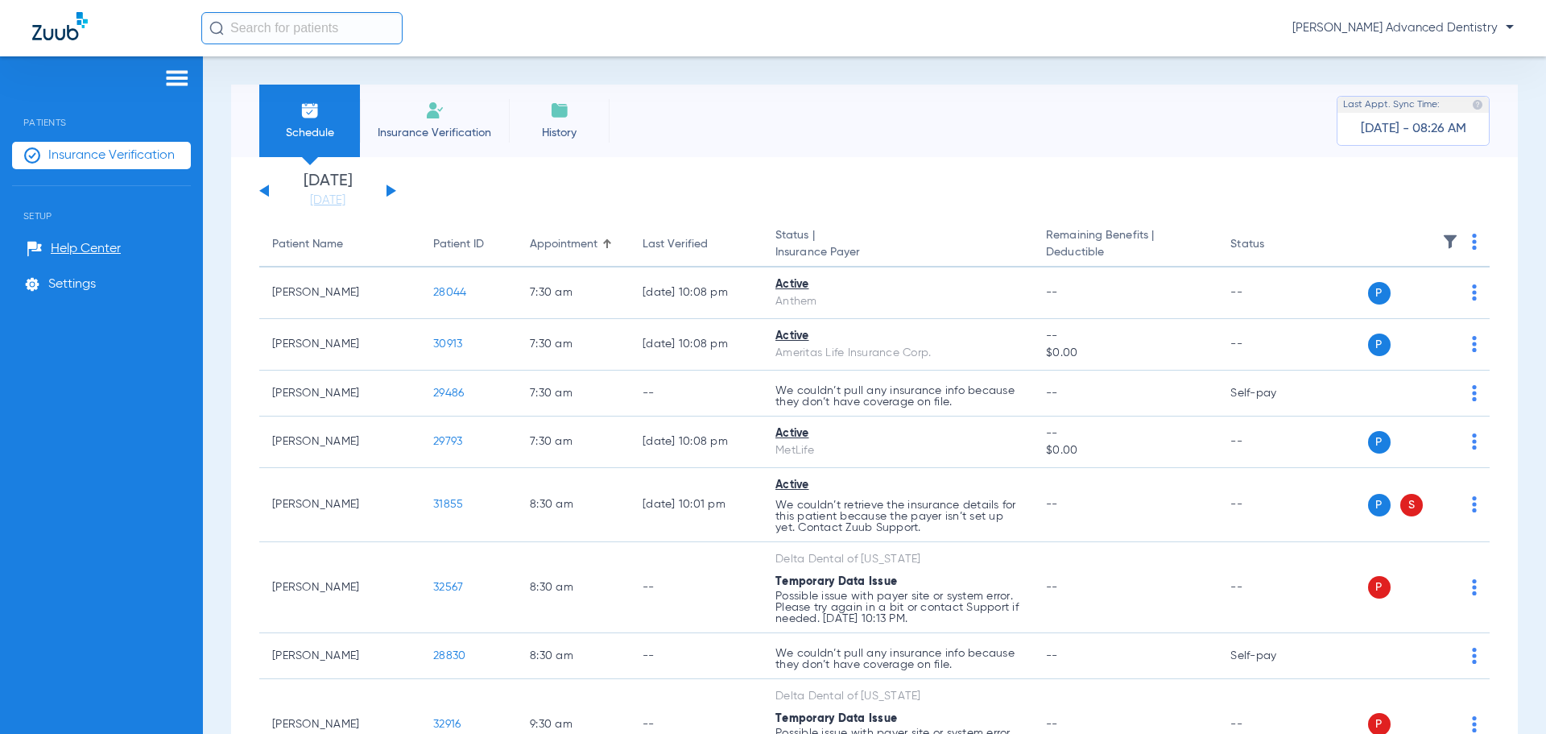
click at [389, 187] on button at bounding box center [392, 190] width 10 height 12
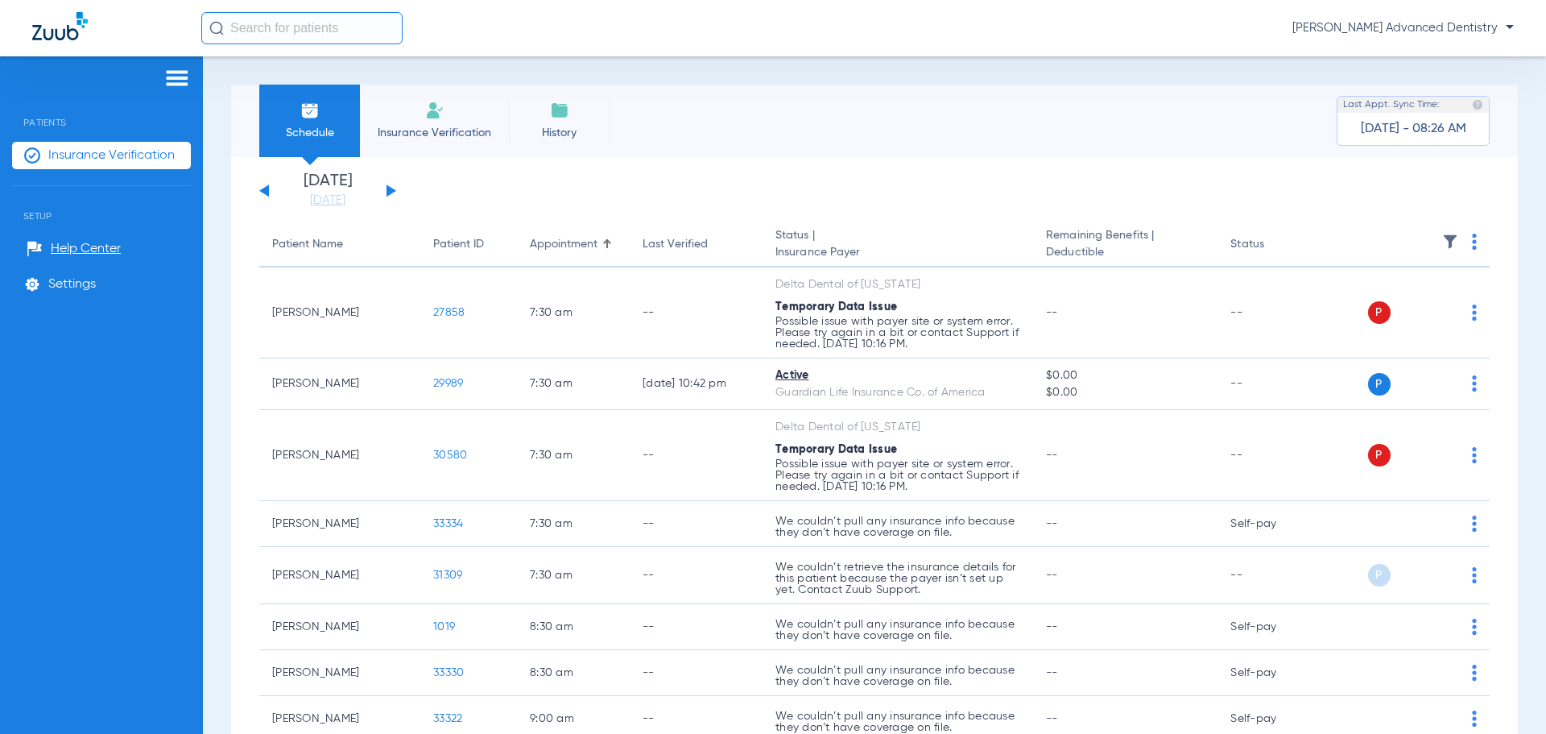
click at [385, 186] on div "[DATE] [DATE] [DATE] [DATE] [DATE] [DATE] [DATE] [DATE] [DATE] [DATE] [DATE] [D…" at bounding box center [327, 190] width 137 height 35
click at [389, 185] on div "[DATE] [DATE] [DATE] [DATE] [DATE] [DATE] [DATE] [DATE] [DATE] [DATE] [DATE] [D…" at bounding box center [327, 190] width 137 height 35
click at [392, 189] on button at bounding box center [392, 190] width 10 height 12
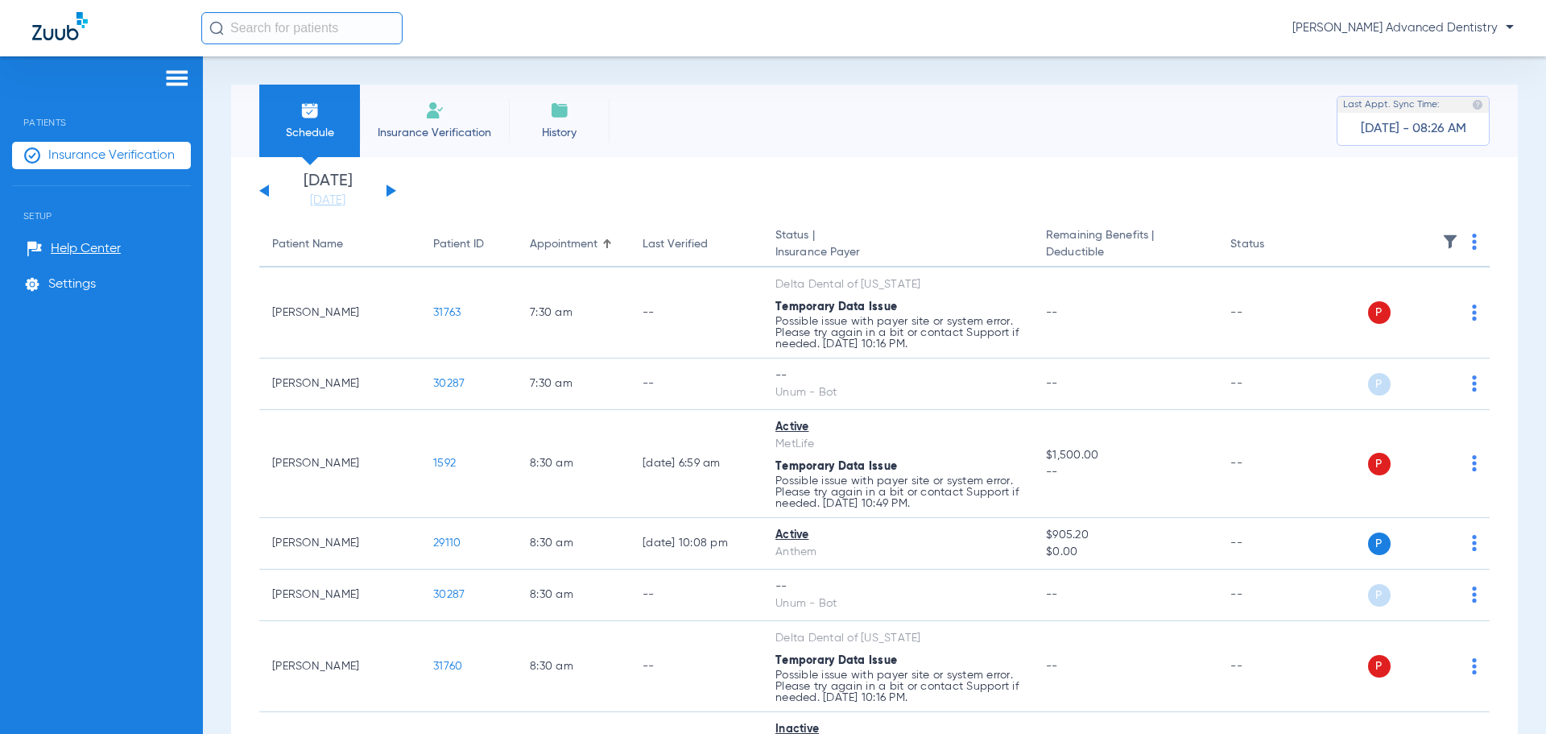
click at [386, 187] on div "[DATE] [DATE] [DATE] [DATE] [DATE] [DATE] [DATE] [DATE] [DATE] [DATE] [DATE] [D…" at bounding box center [327, 190] width 137 height 35
click at [387, 186] on button at bounding box center [392, 190] width 10 height 12
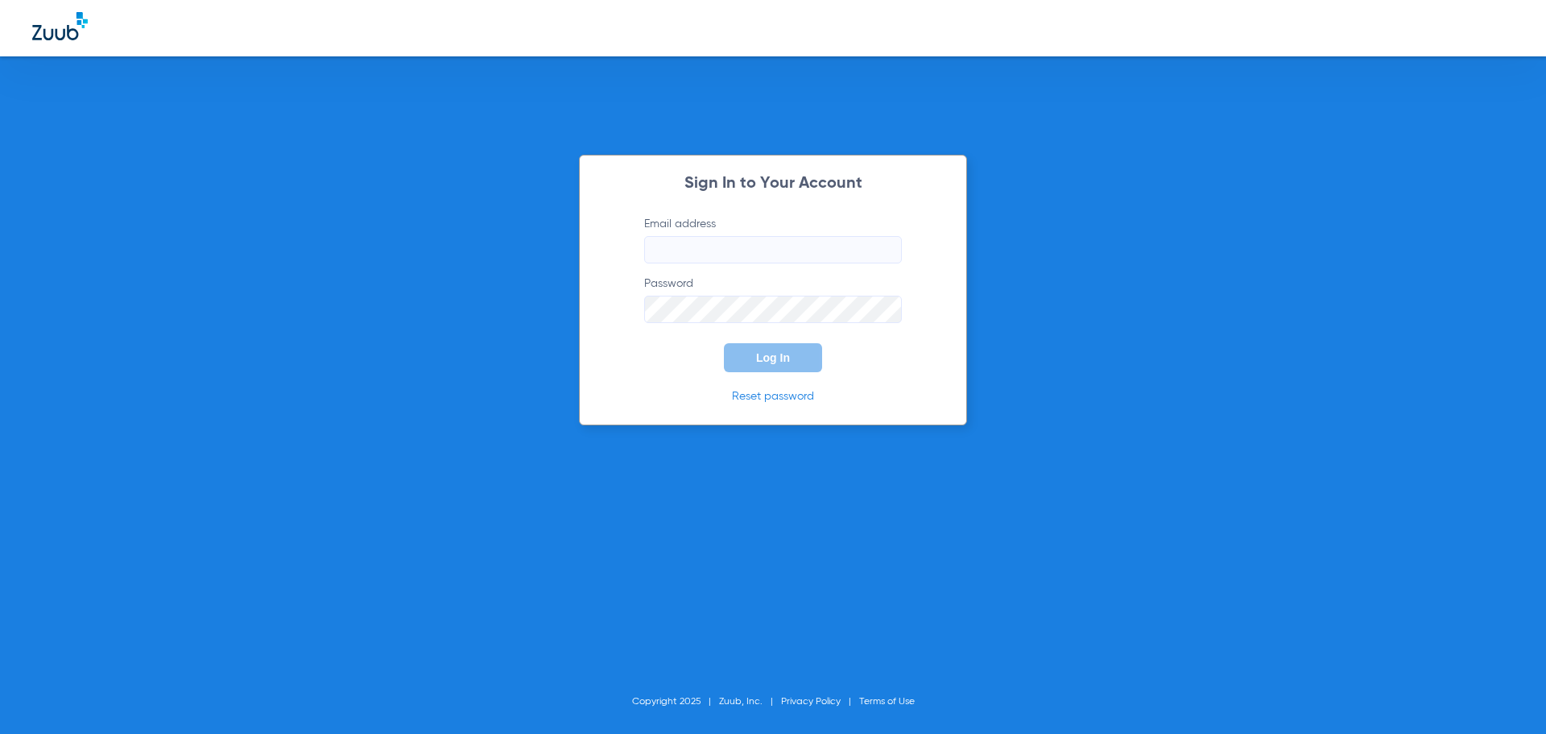
type input "info@hardindental.com"
click at [749, 351] on button "Log In" at bounding box center [773, 357] width 98 height 29
